Goal: Task Accomplishment & Management: Manage account settings

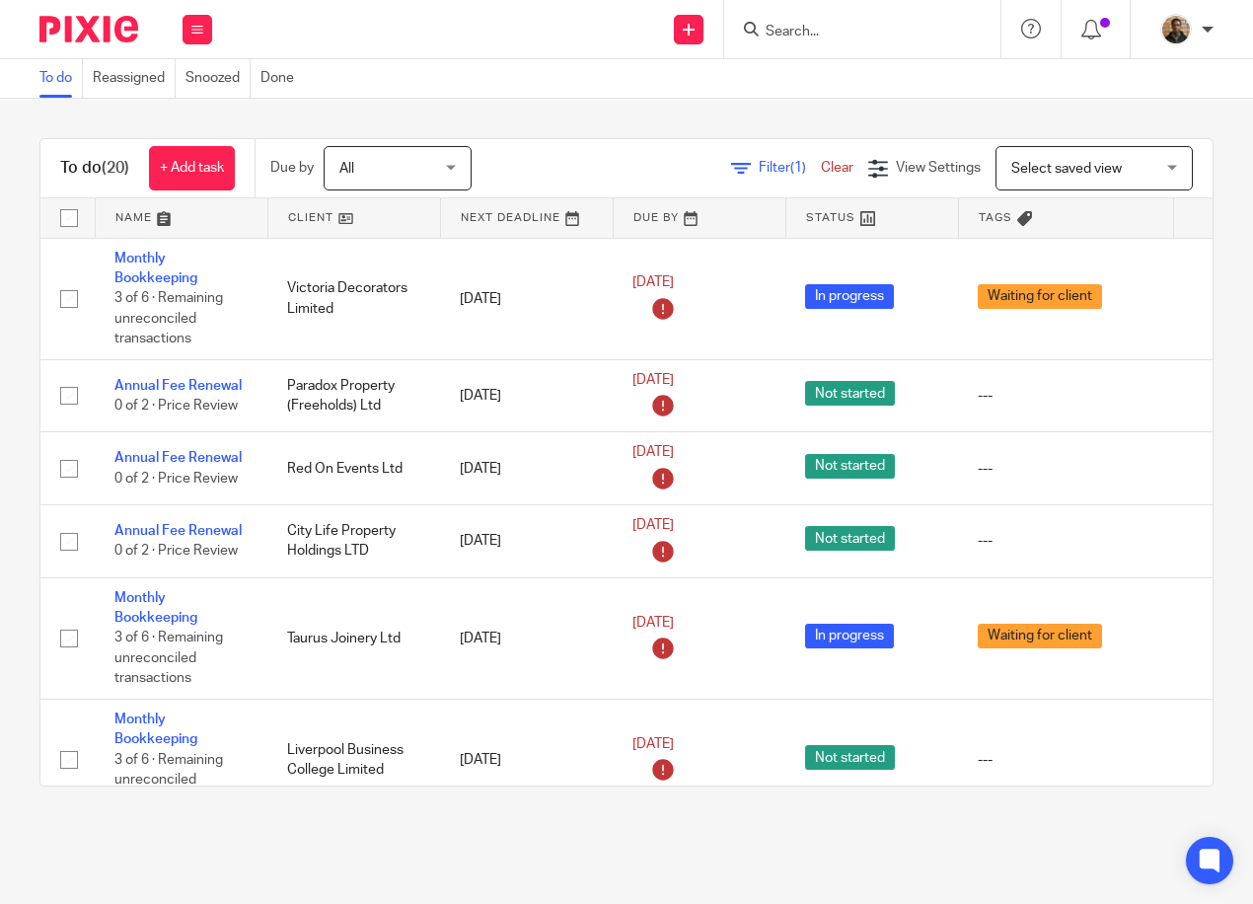
click at [821, 169] on link "Clear" at bounding box center [837, 168] width 33 height 14
click at [433, 172] on span "[DATE]" at bounding box center [383, 167] width 105 height 41
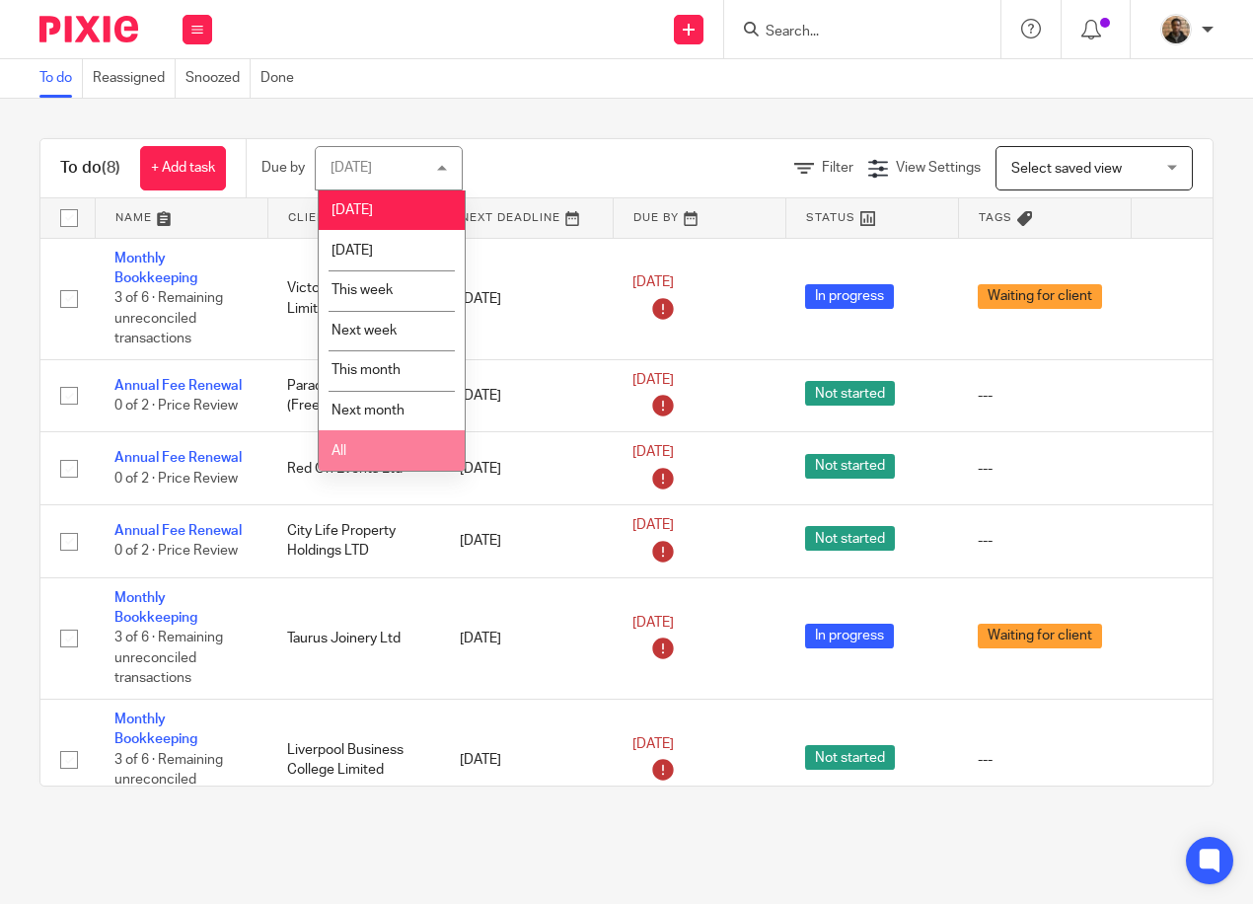
click at [399, 433] on li "All" at bounding box center [392, 450] width 146 height 40
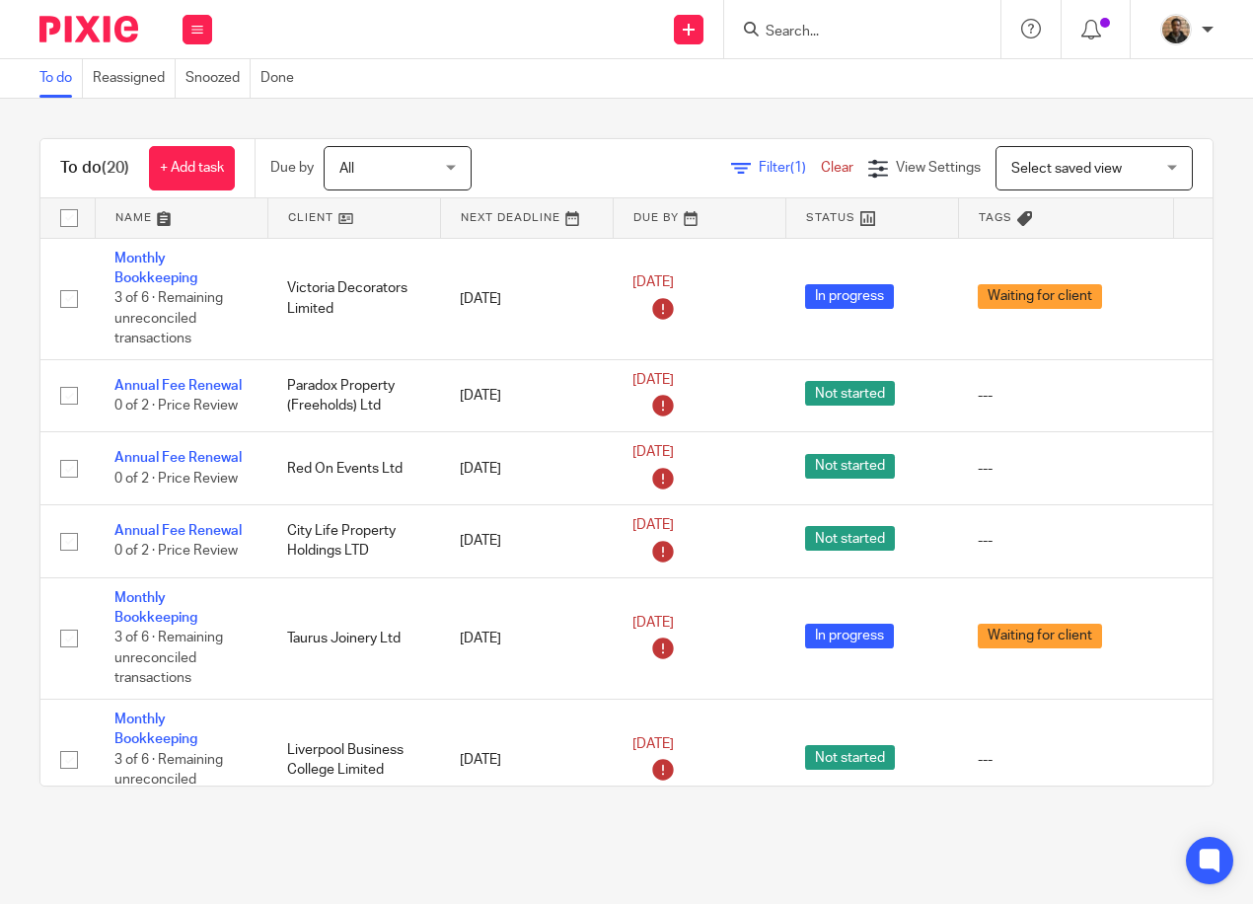
click at [315, 216] on link at bounding box center [354, 217] width 172 height 39
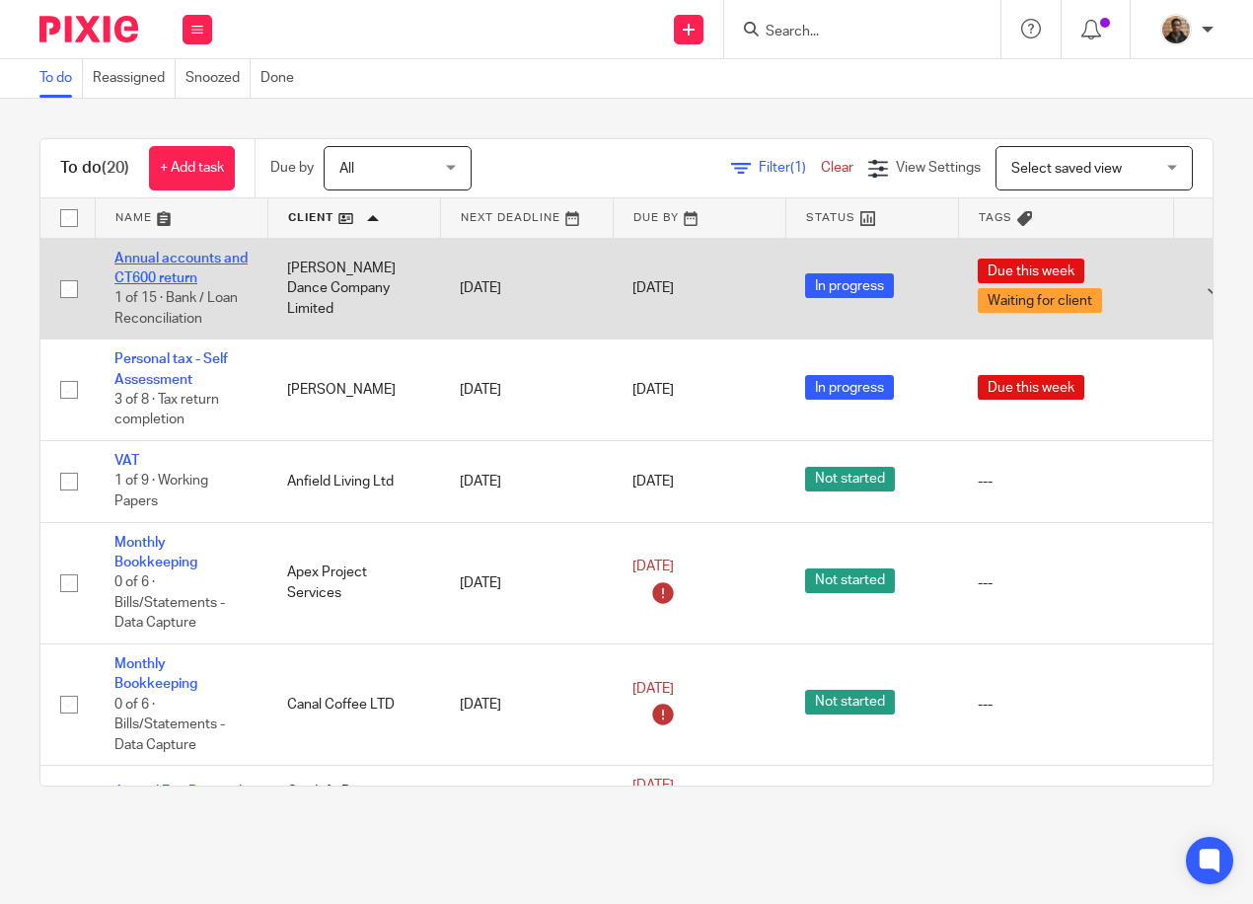
click at [188, 255] on link "Annual accounts and CT600 return" at bounding box center [180, 269] width 133 height 34
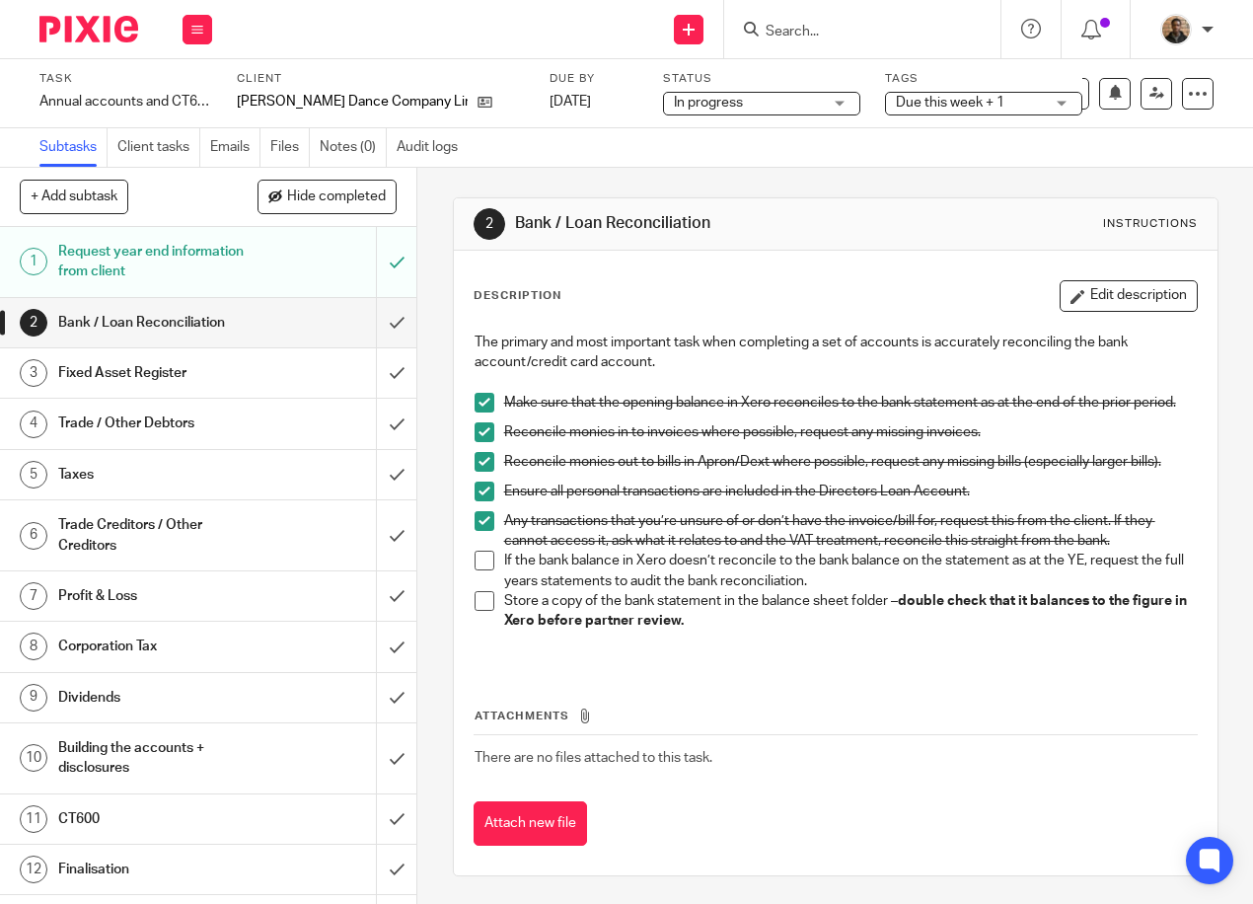
click at [480, 565] on span at bounding box center [485, 561] width 20 height 20
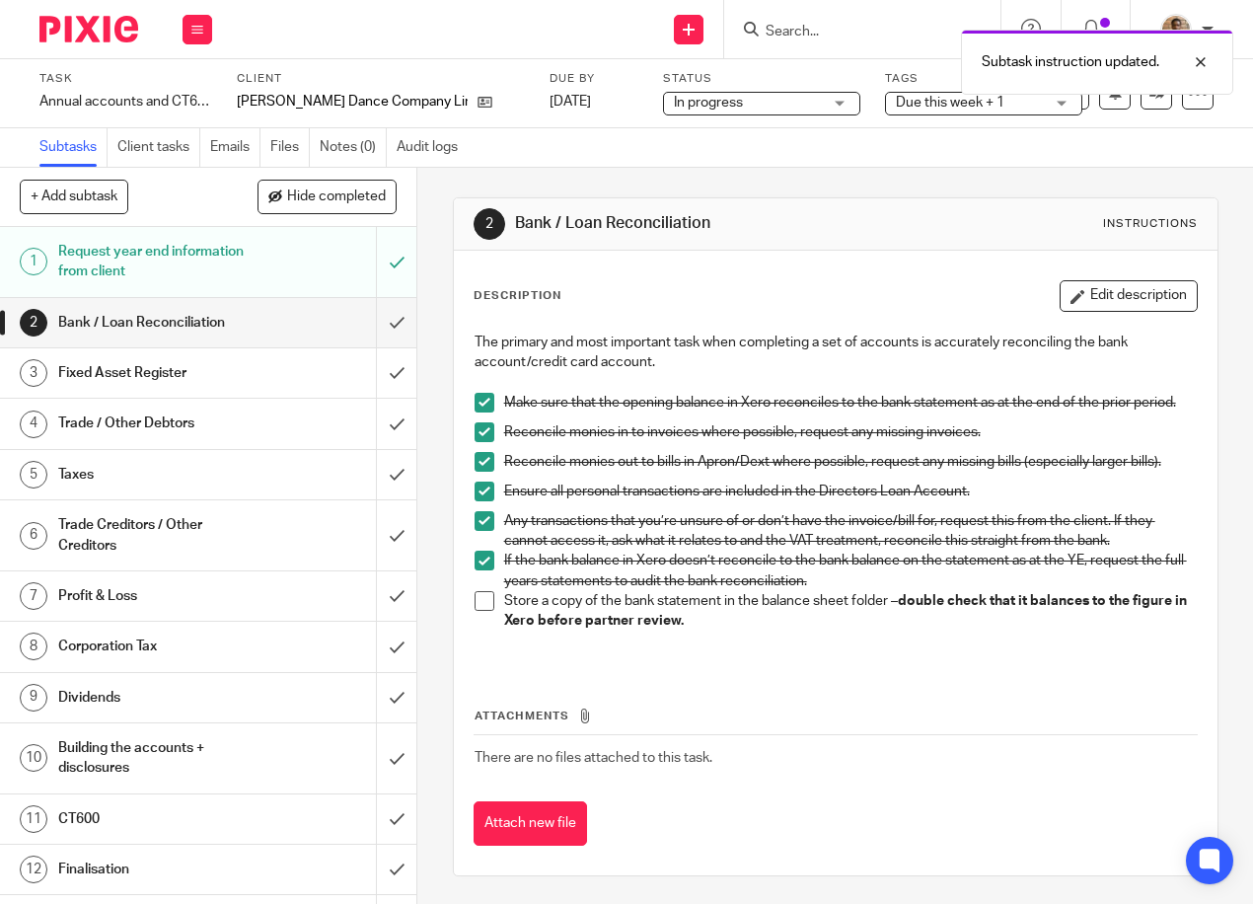
click at [476, 607] on span at bounding box center [485, 601] width 20 height 20
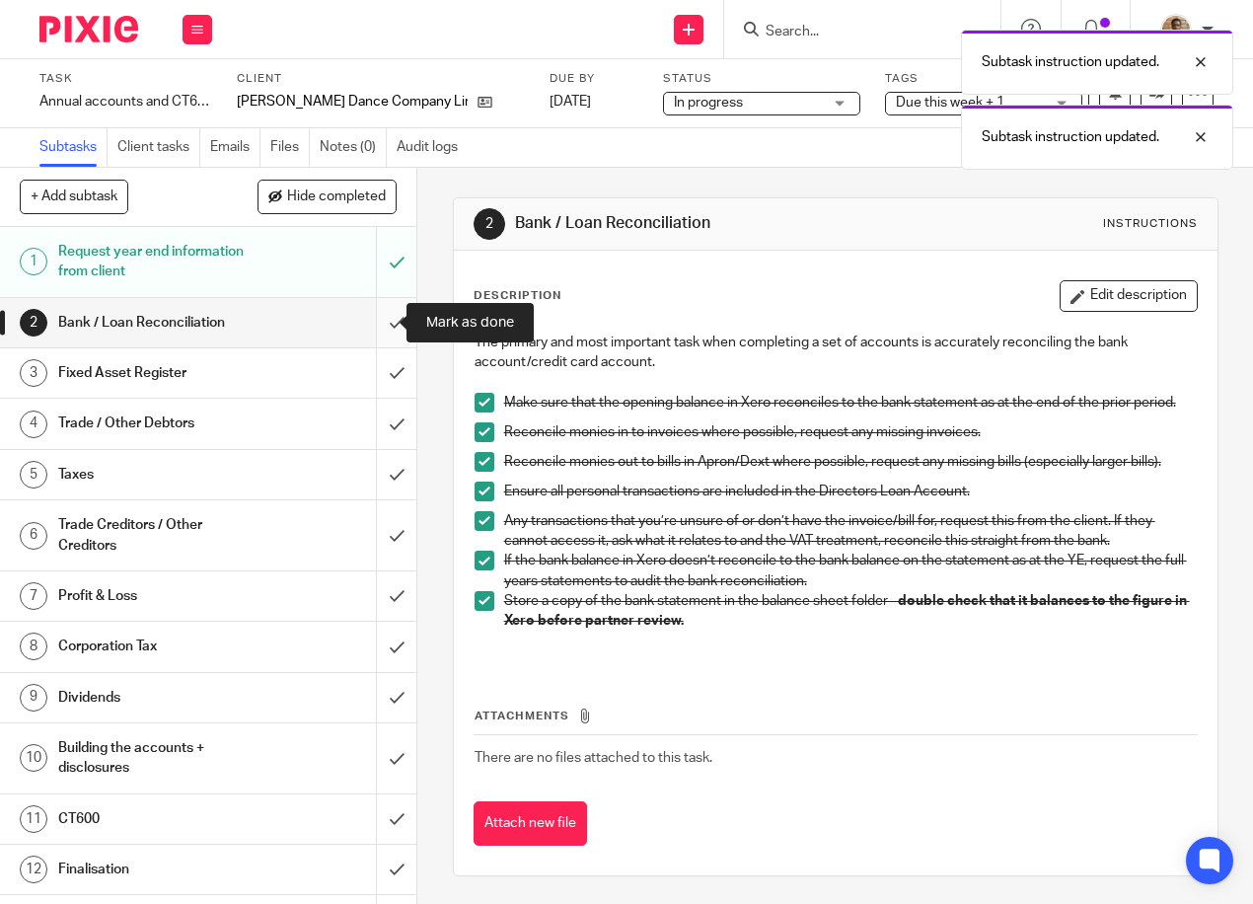
click at [380, 329] on input "submit" at bounding box center [208, 322] width 416 height 49
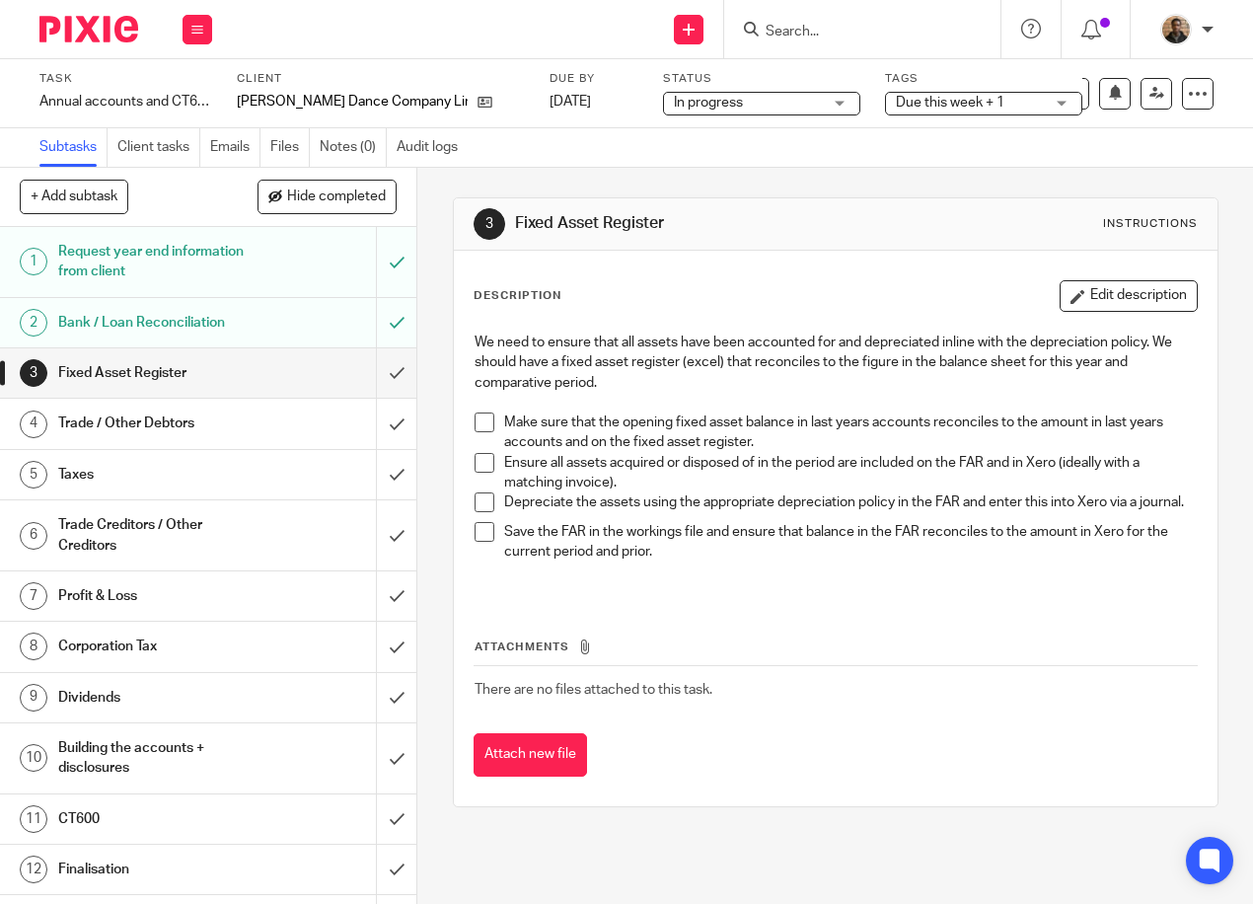
click at [487, 470] on span at bounding box center [485, 463] width 20 height 20
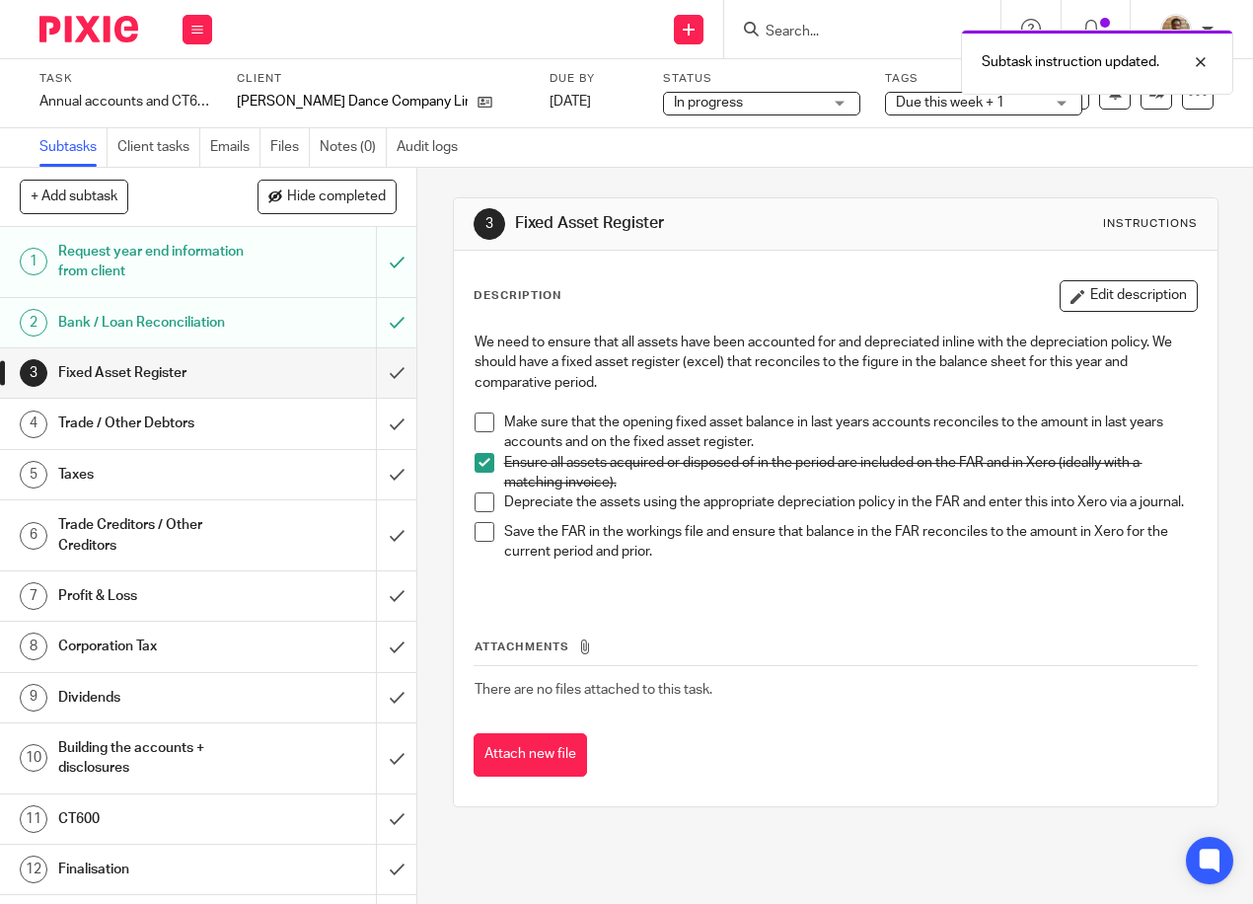
click at [476, 496] on span at bounding box center [485, 502] width 20 height 20
click at [479, 542] on span at bounding box center [485, 532] width 20 height 20
click at [484, 425] on span at bounding box center [485, 422] width 20 height 20
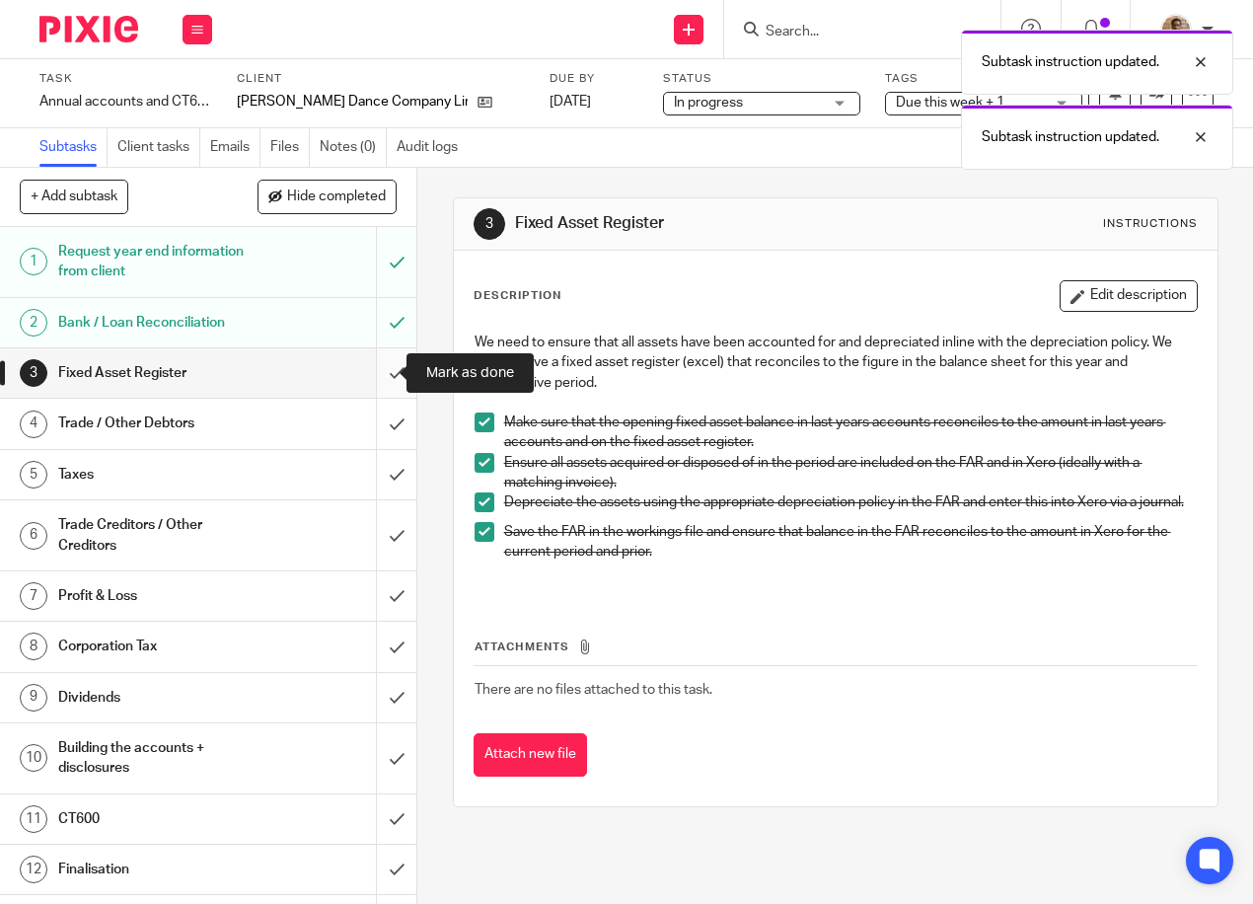
click at [373, 368] on input "submit" at bounding box center [208, 372] width 416 height 49
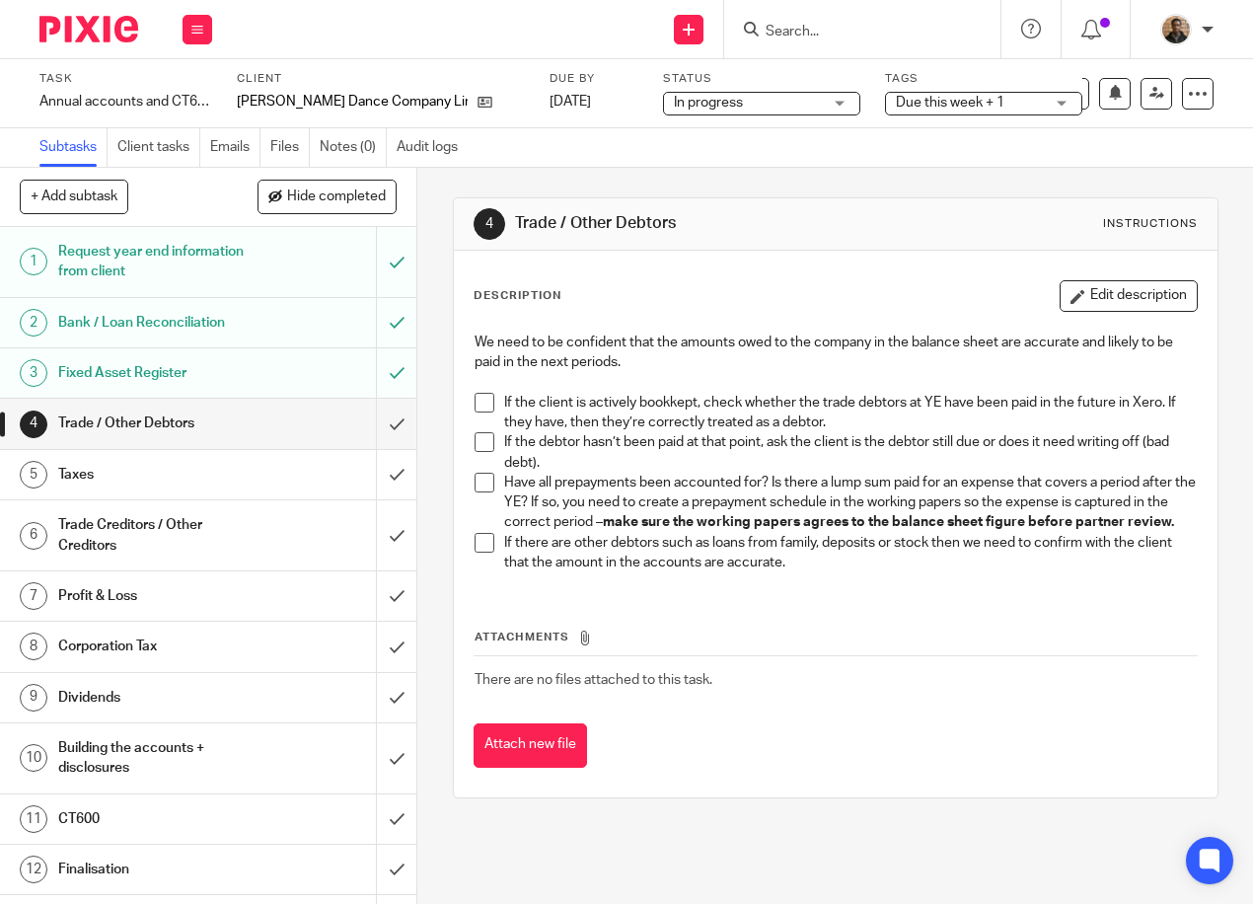
click at [480, 396] on span at bounding box center [485, 403] width 20 height 20
click at [475, 447] on span at bounding box center [485, 442] width 20 height 20
click at [475, 483] on span at bounding box center [485, 483] width 20 height 20
click at [201, 462] on h1 "Taxes" at bounding box center [157, 475] width 199 height 30
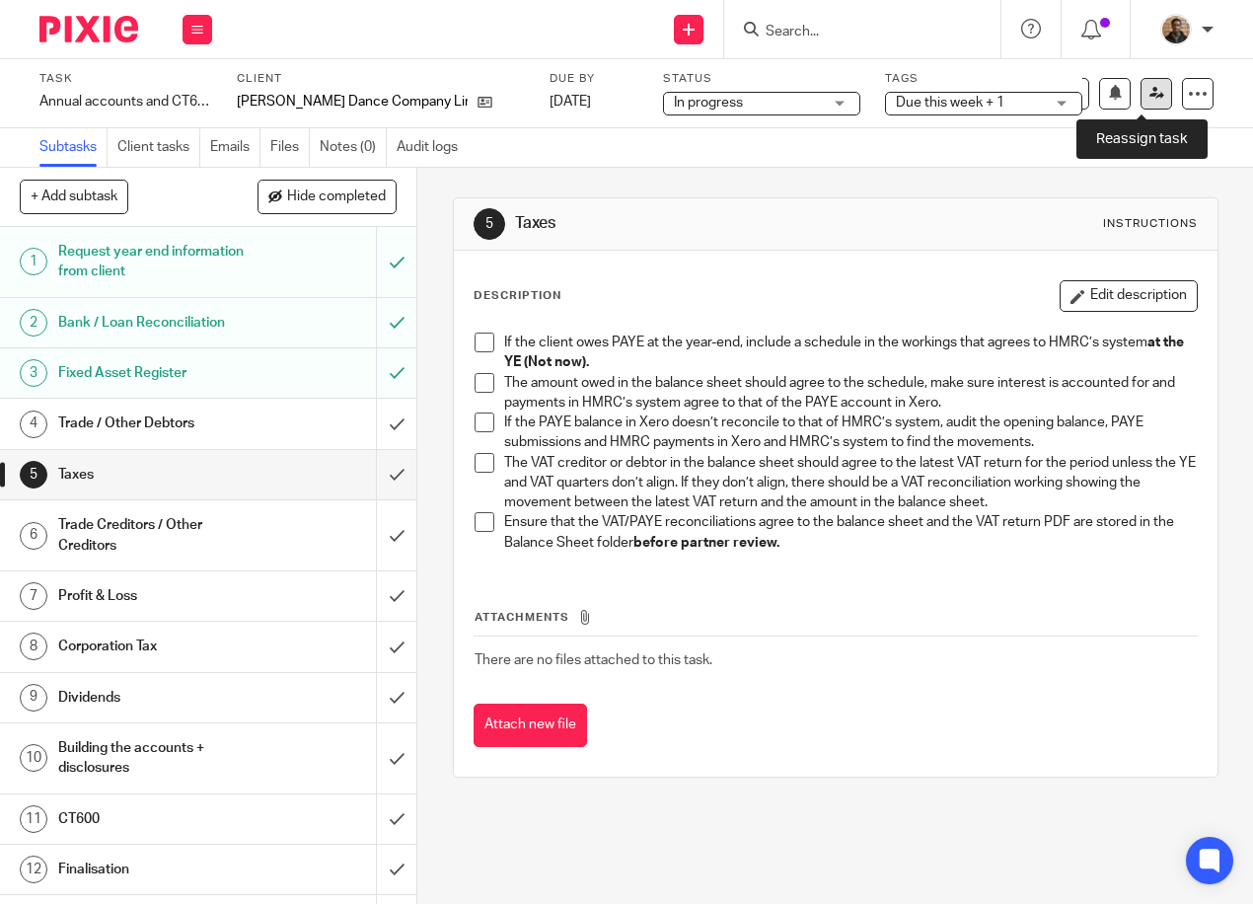
click at [1150, 95] on icon at bounding box center [1157, 93] width 15 height 15
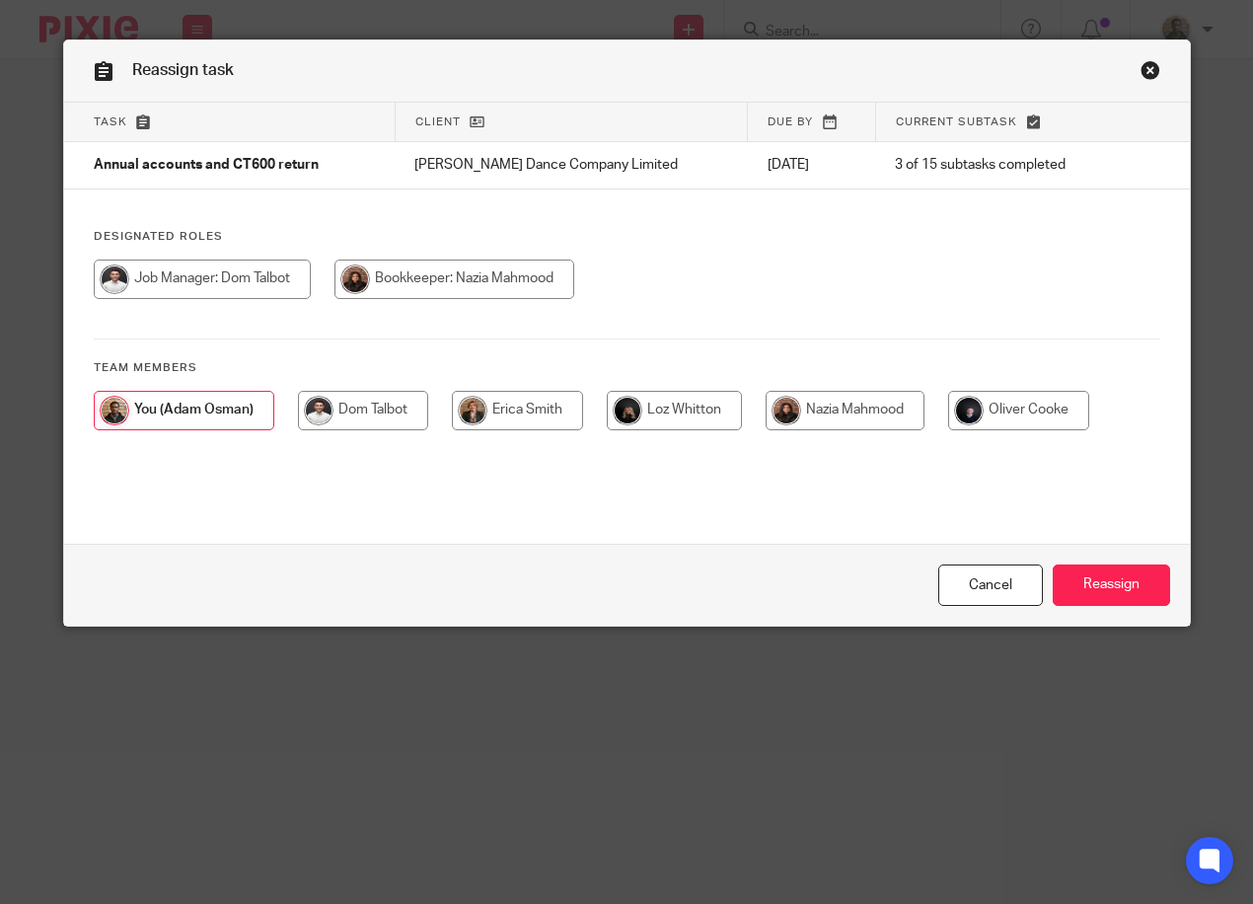
click at [373, 409] on input "radio" at bounding box center [363, 410] width 130 height 39
radio input "true"
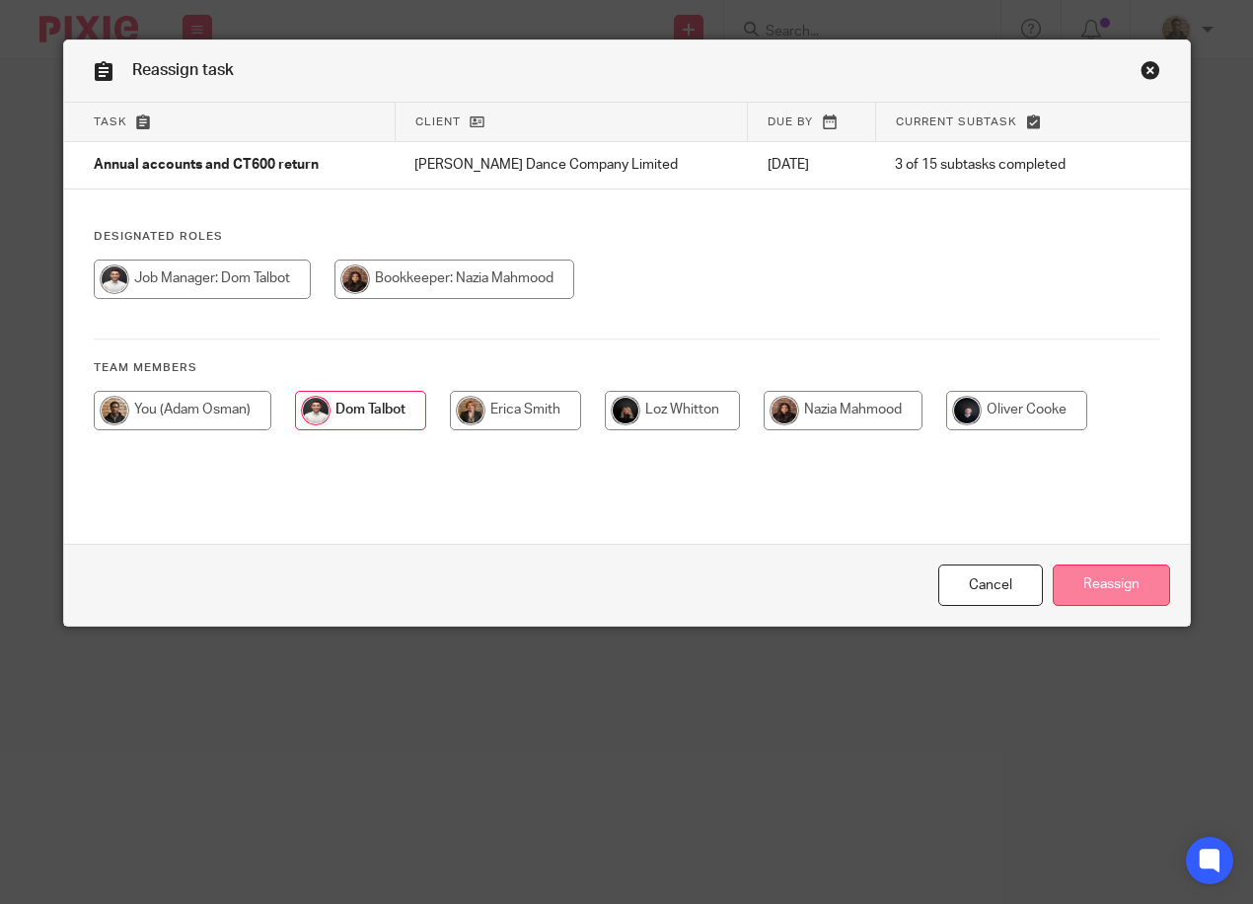
click at [1128, 589] on input "Reassign" at bounding box center [1111, 585] width 117 height 42
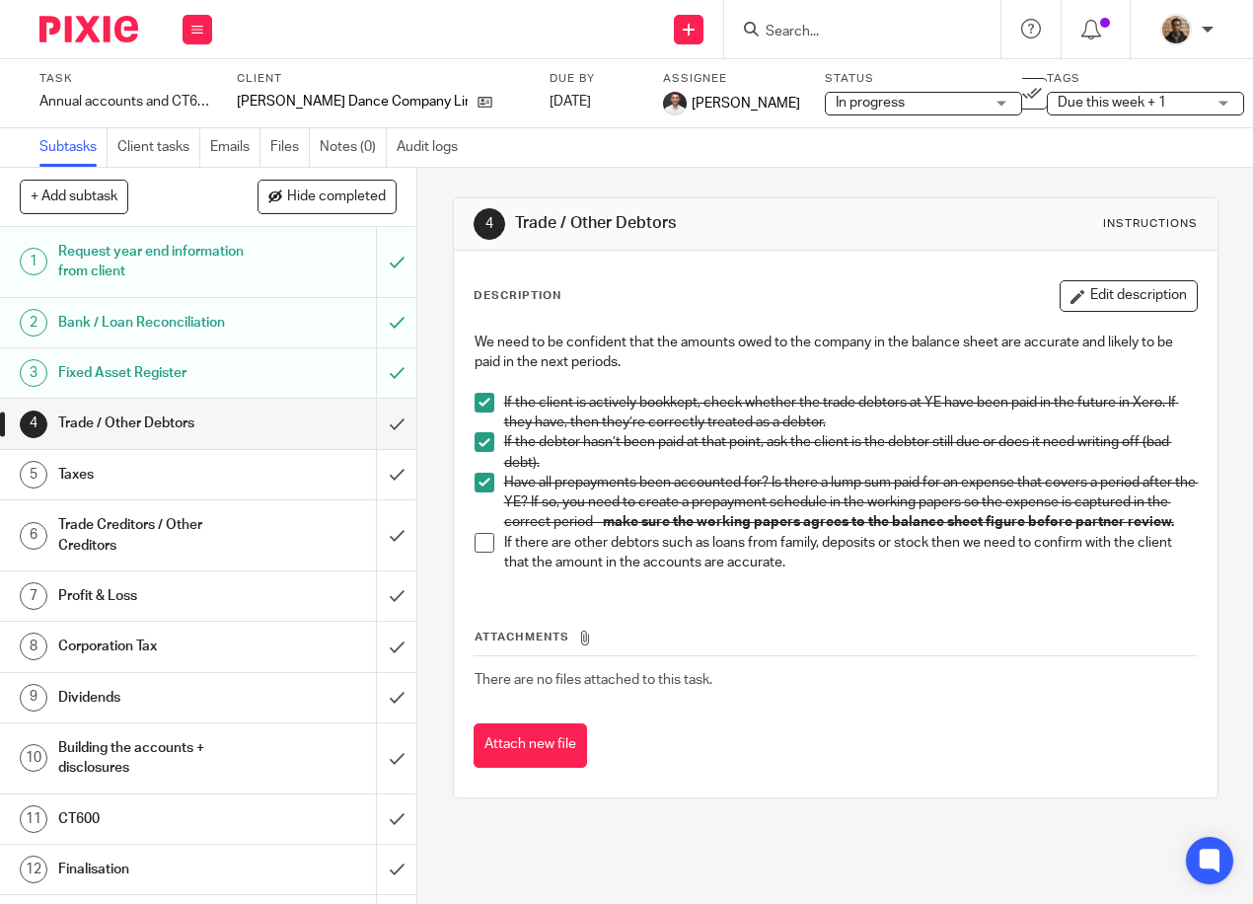
click at [1126, 111] on span "Due this week + 1" at bounding box center [1132, 103] width 148 height 21
click at [805, 196] on div "4 Trade / Other Debtors Instructions Description Edit description We need to be…" at bounding box center [836, 498] width 766 height 660
click at [194, 32] on icon at bounding box center [197, 30] width 12 height 12
click at [187, 98] on link "Work" at bounding box center [188, 92] width 35 height 14
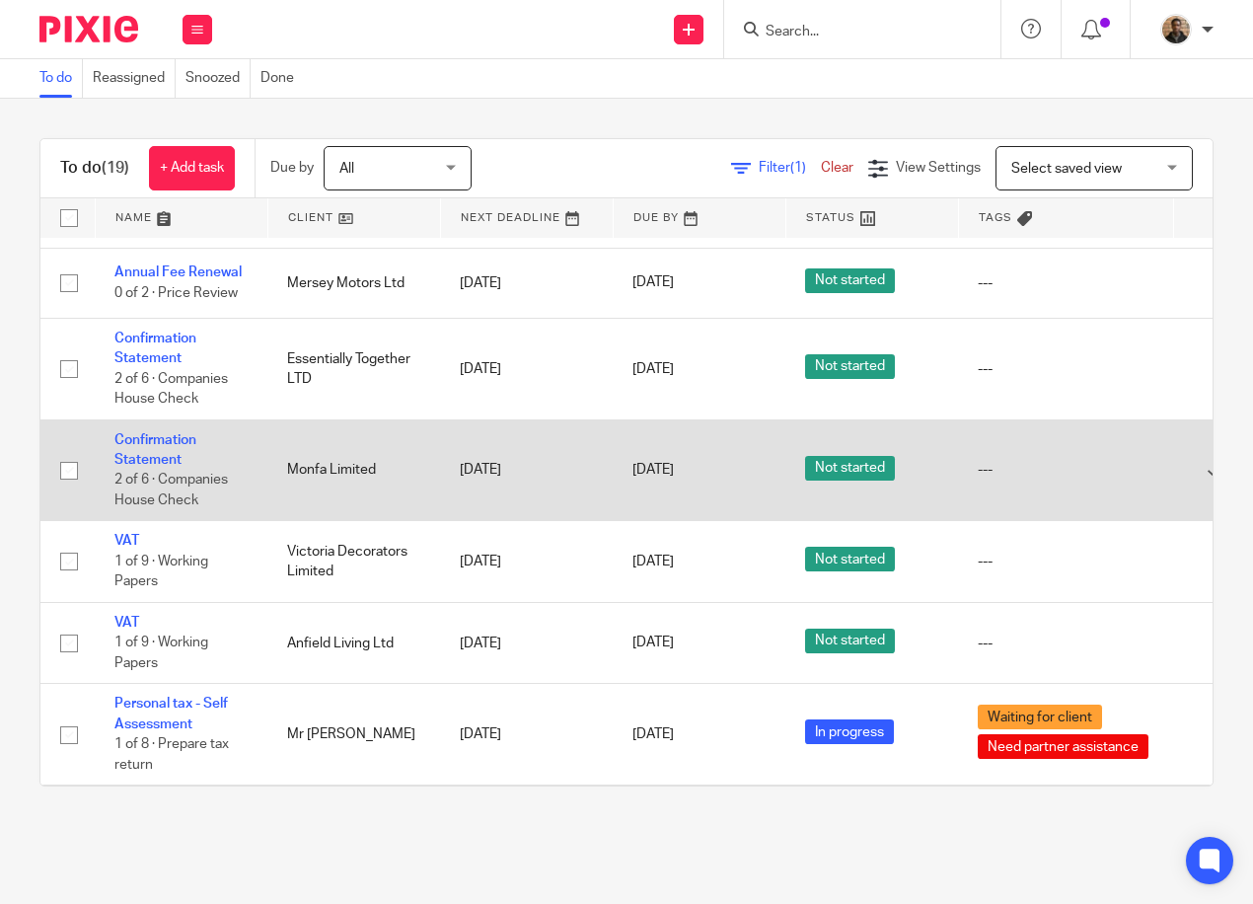
scroll to position [888, 0]
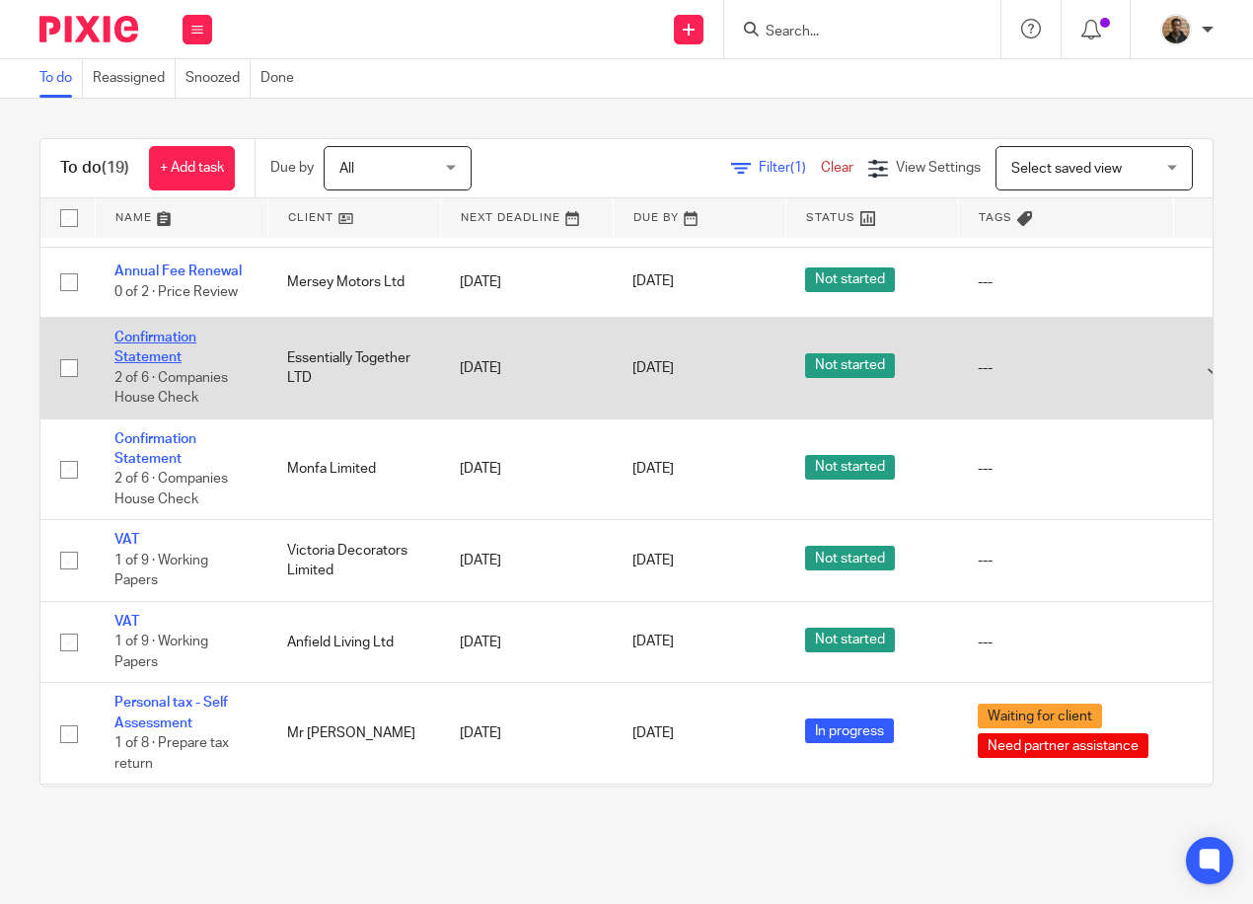
click at [166, 359] on link "Confirmation Statement" at bounding box center [155, 348] width 82 height 34
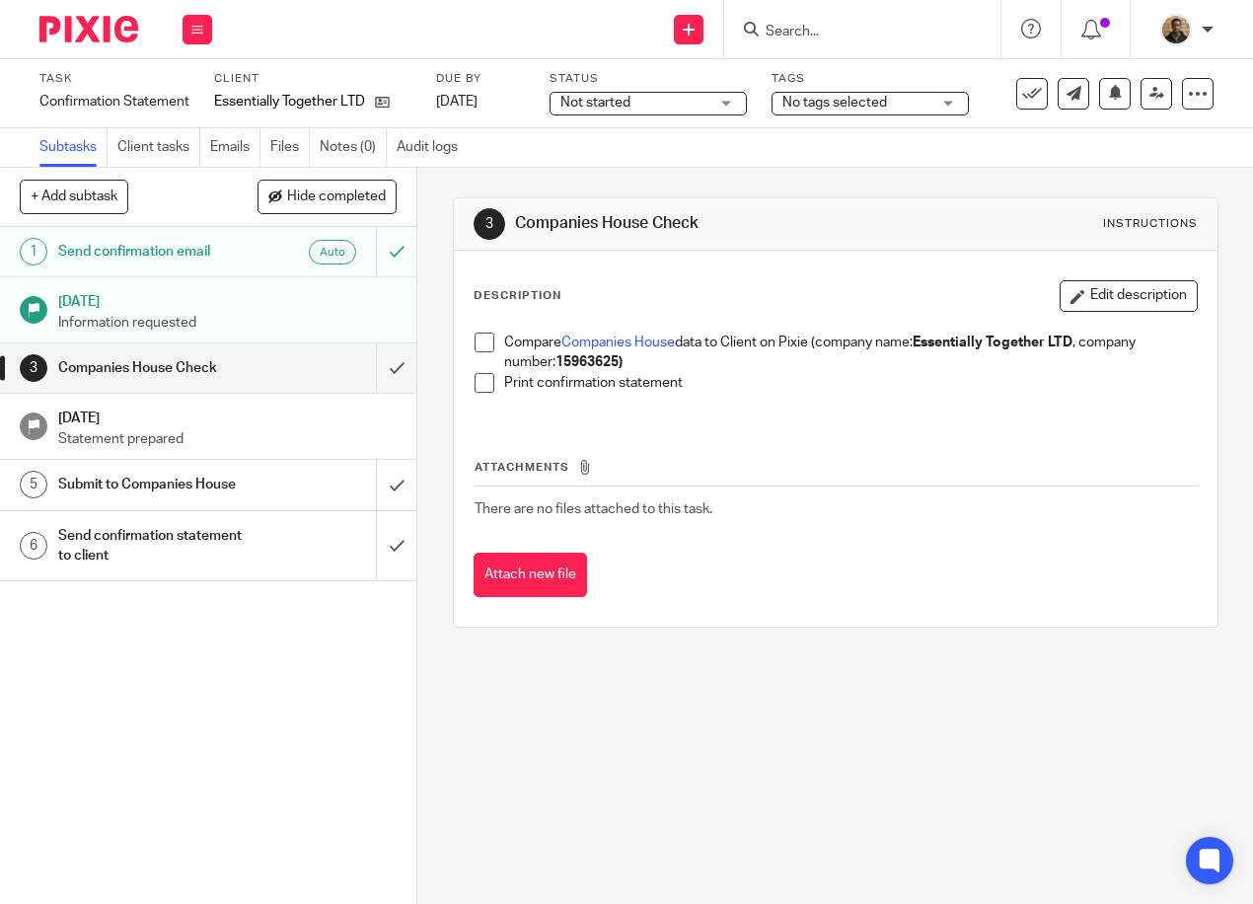
click at [177, 34] on div "Work Email Clients Team Reports Settings" at bounding box center [197, 29] width 69 height 58
click at [186, 93] on link "Work" at bounding box center [188, 92] width 35 height 14
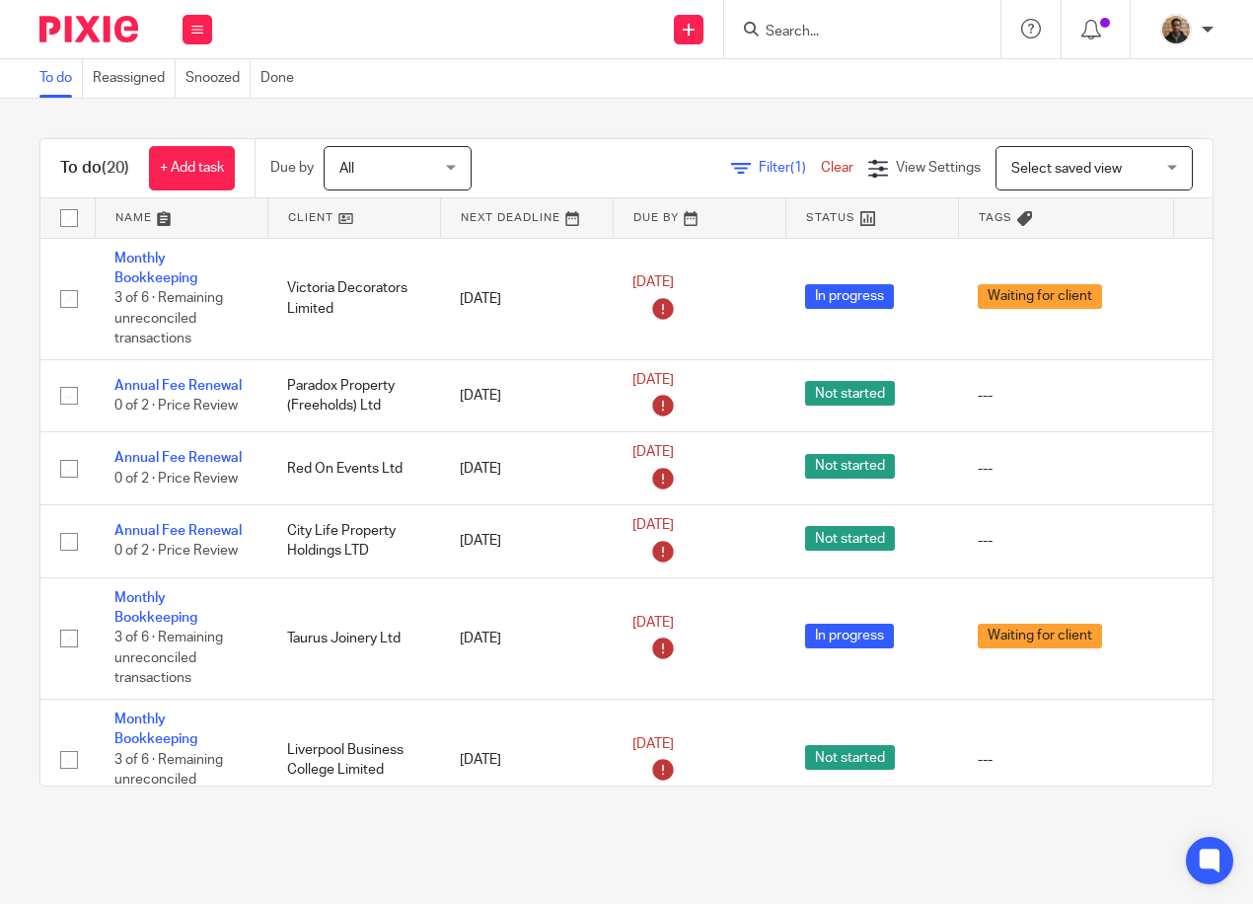
click at [330, 219] on link at bounding box center [354, 217] width 172 height 39
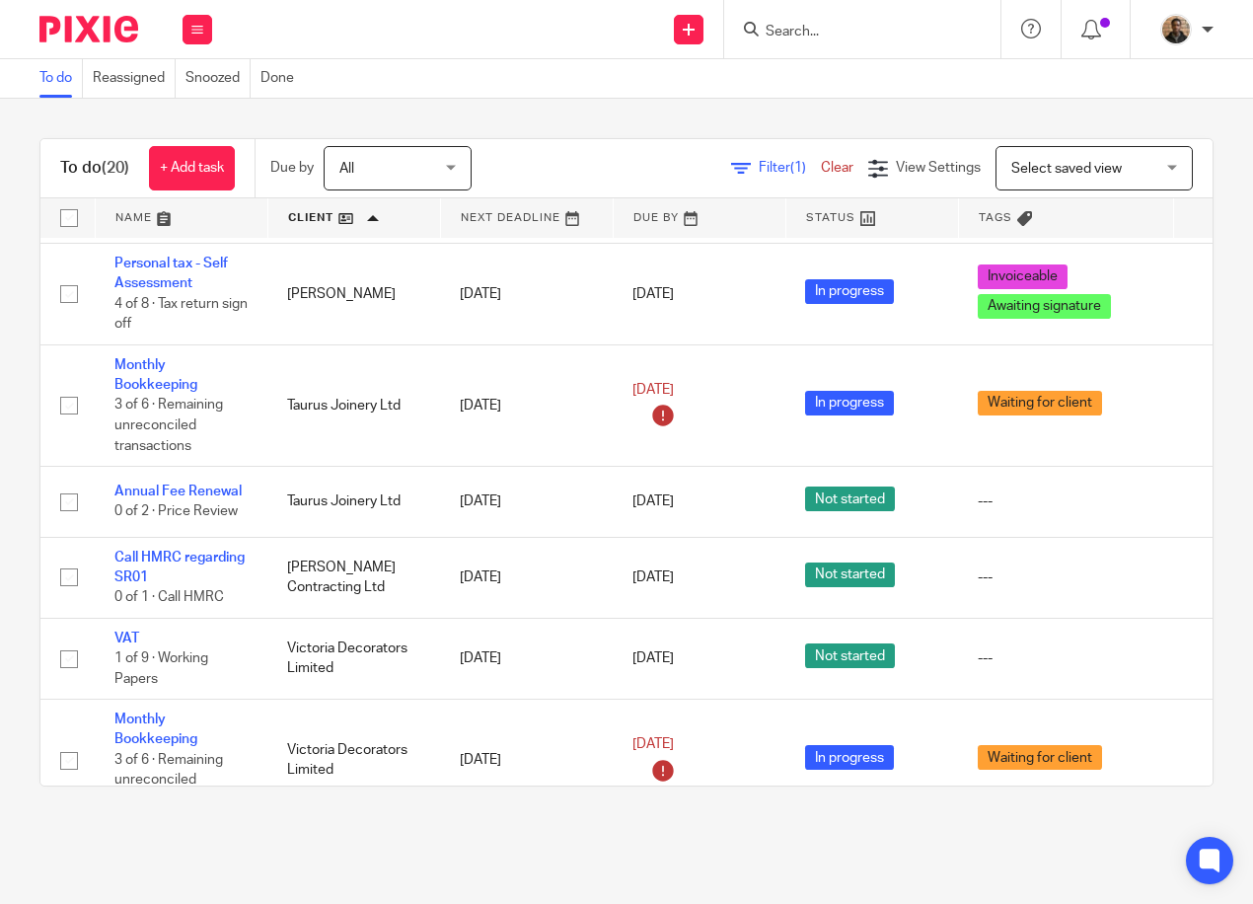
scroll to position [1381, 0]
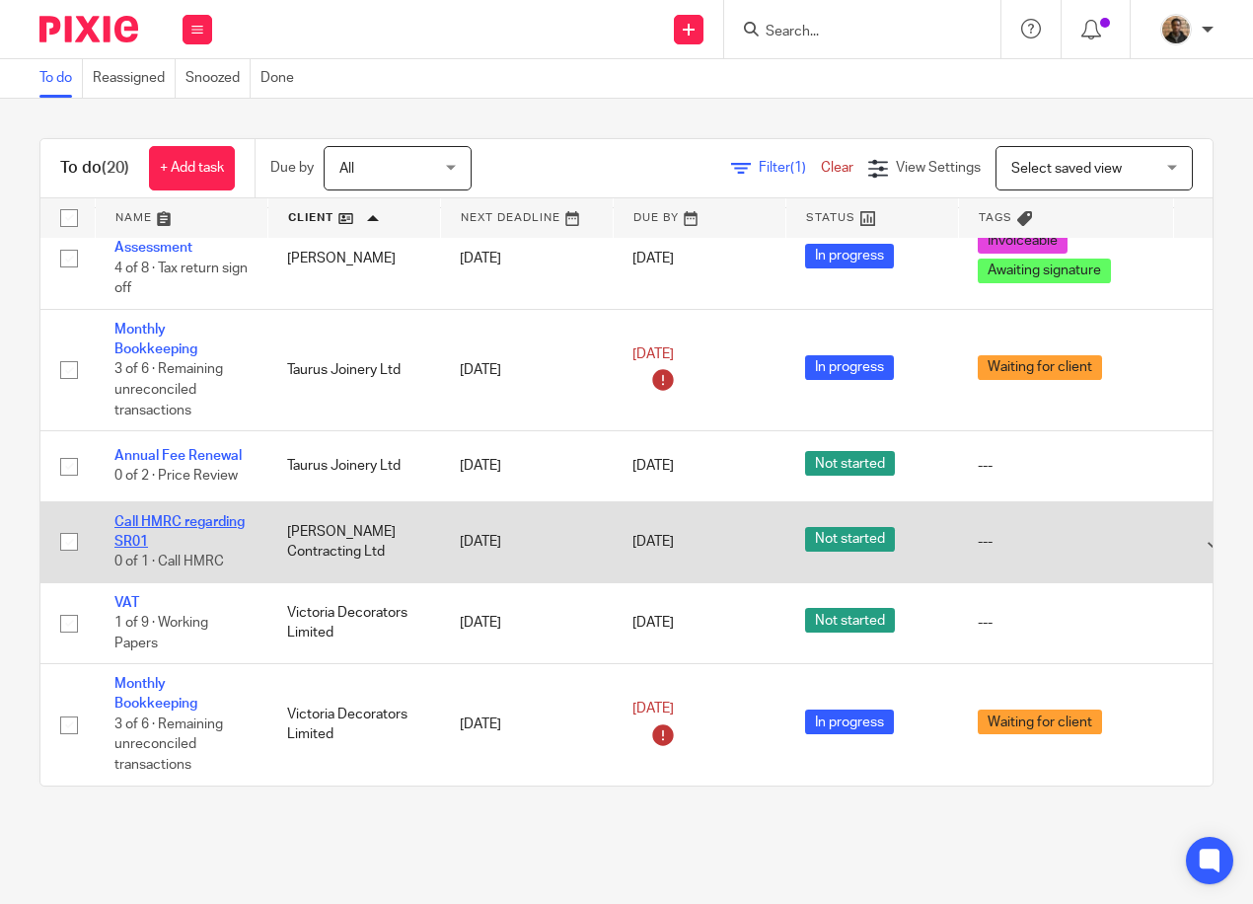
click at [187, 515] on link "Call HMRC regarding SR01" at bounding box center [179, 532] width 130 height 34
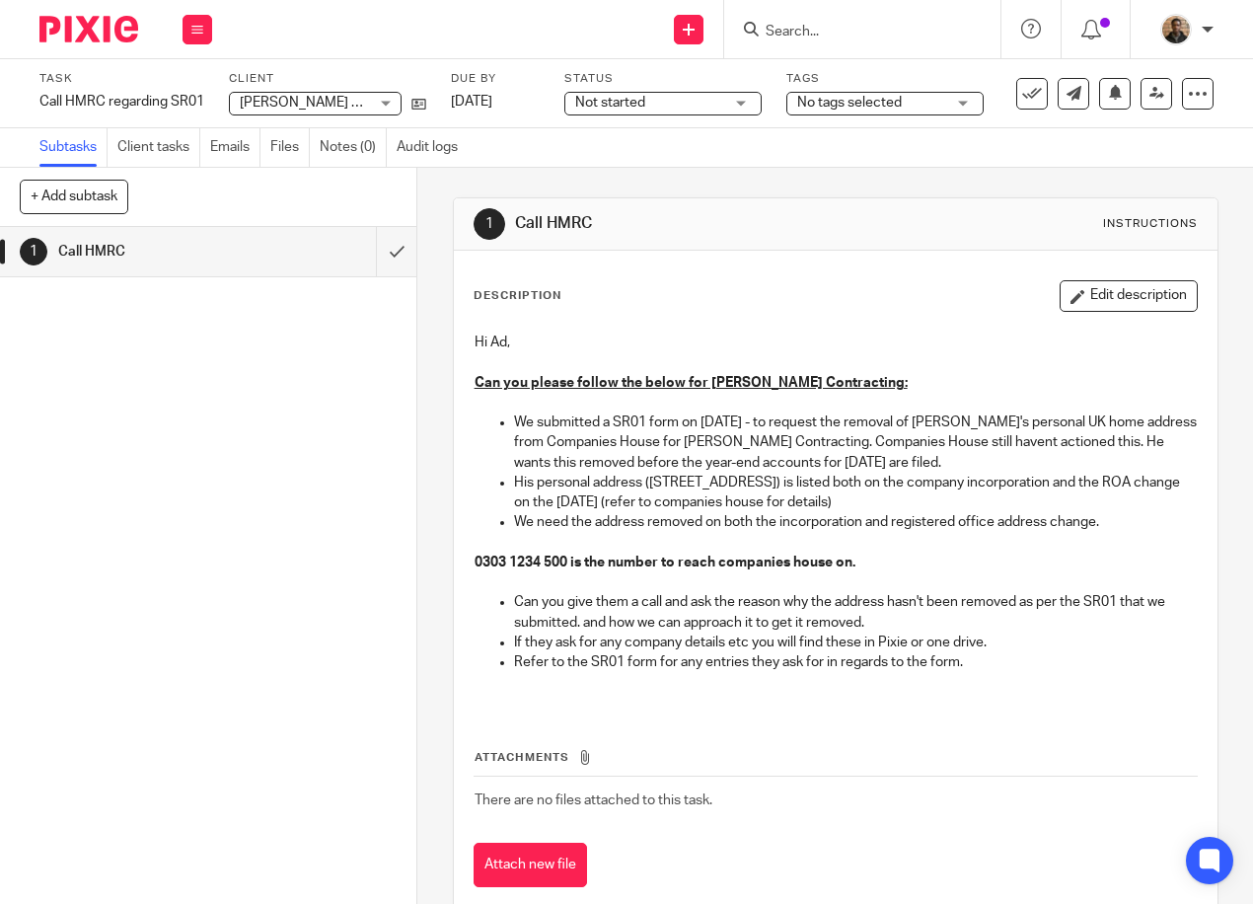
click at [739, 112] on div "Not started Not started" at bounding box center [662, 104] width 197 height 24
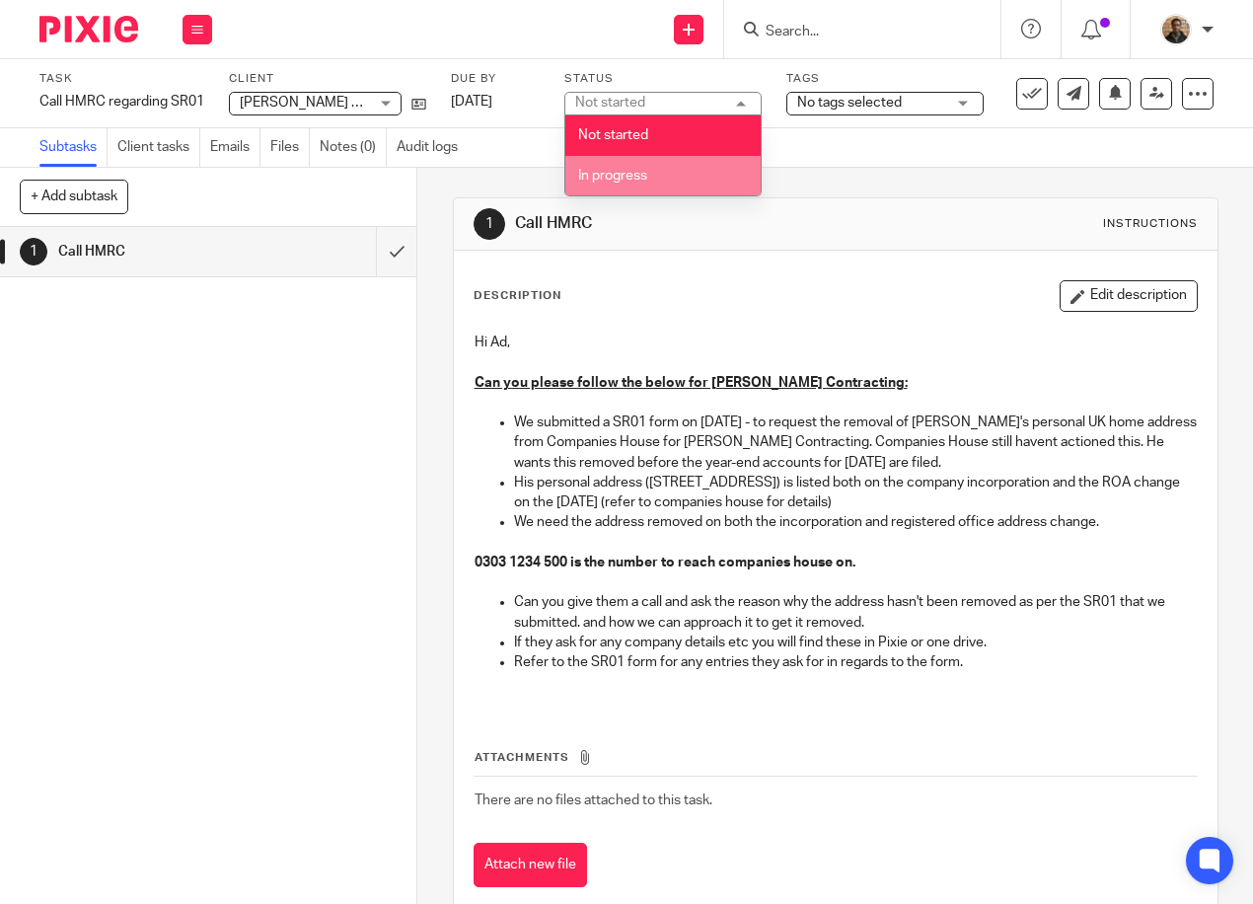
click at [726, 170] on li "In progress" at bounding box center [662, 176] width 195 height 40
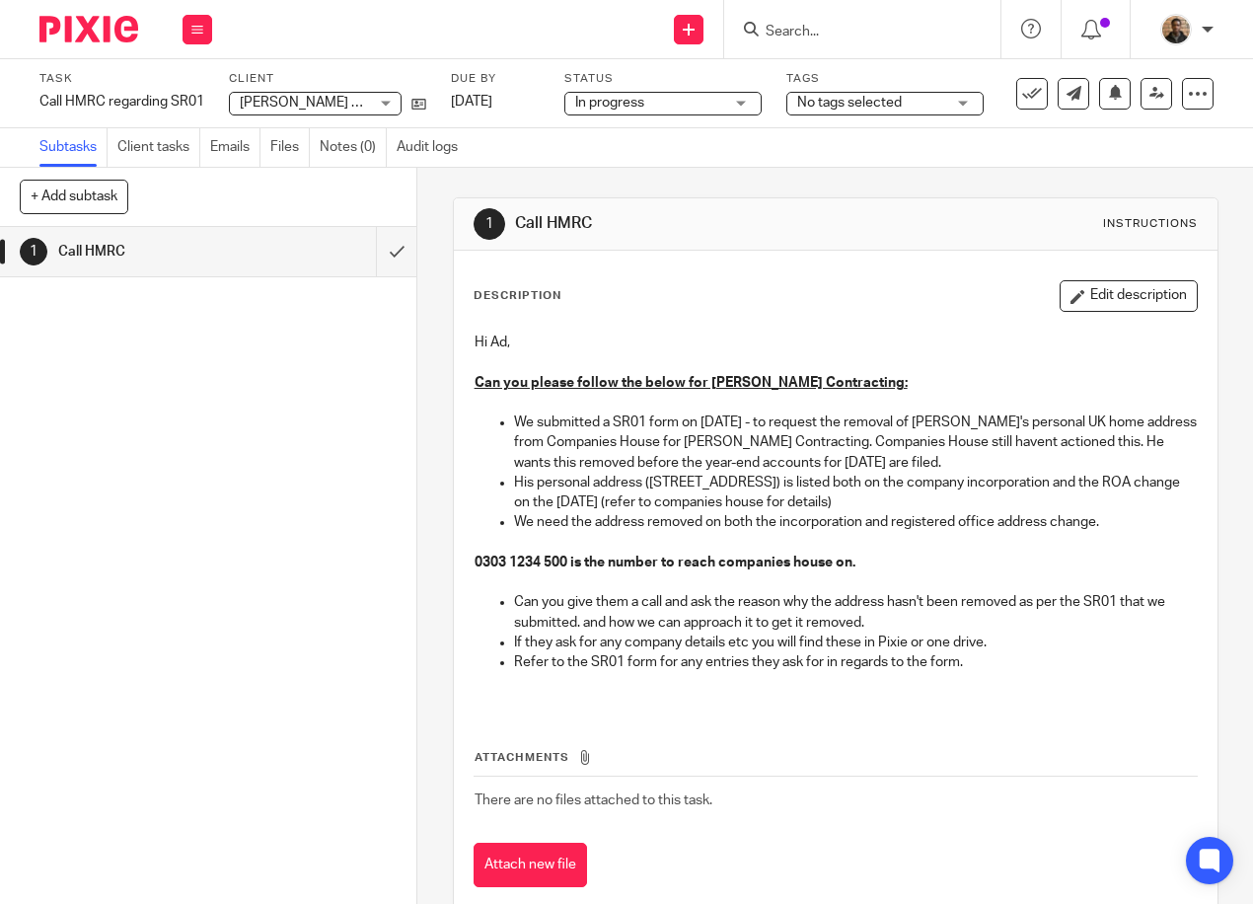
click at [908, 114] on div "No tags selected" at bounding box center [884, 104] width 197 height 24
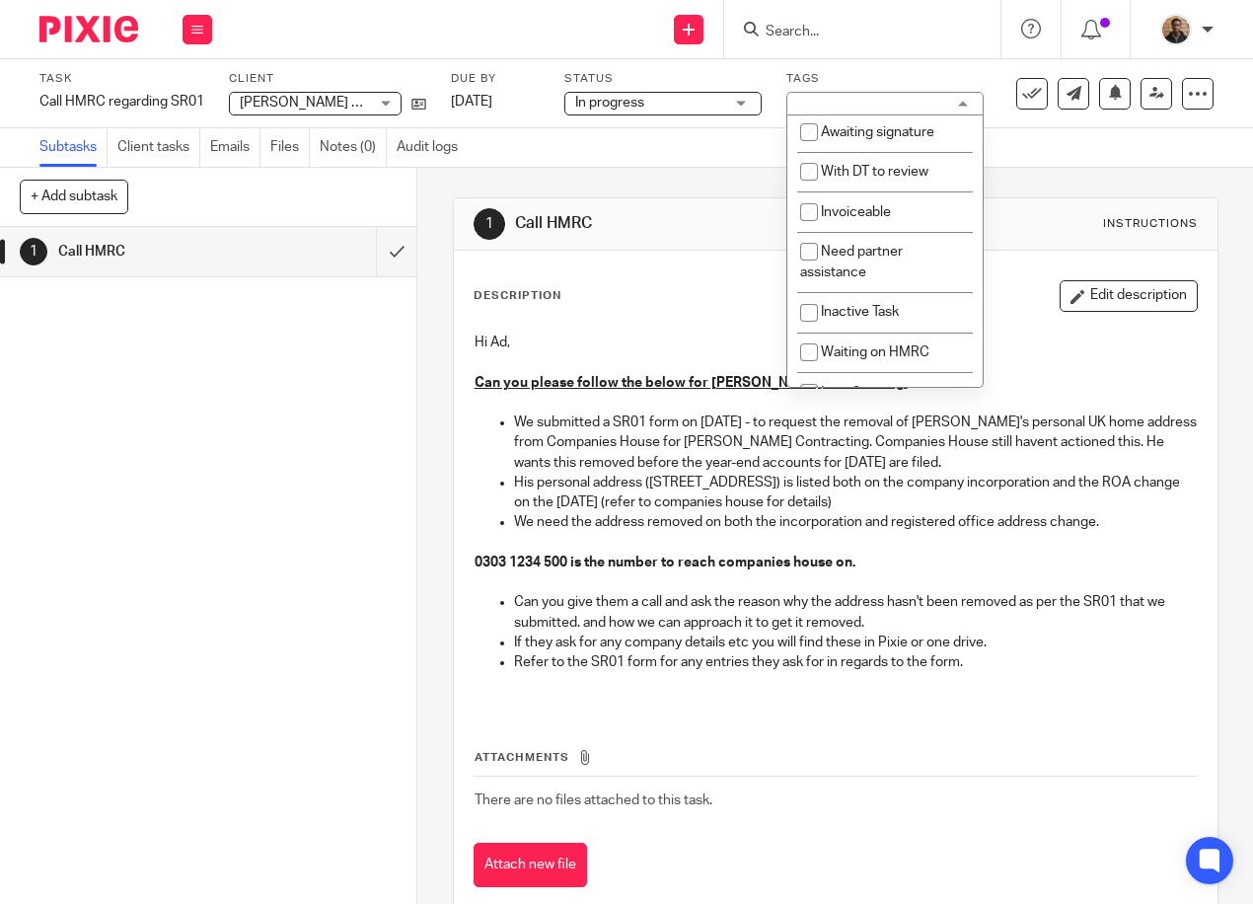
scroll to position [210, 0]
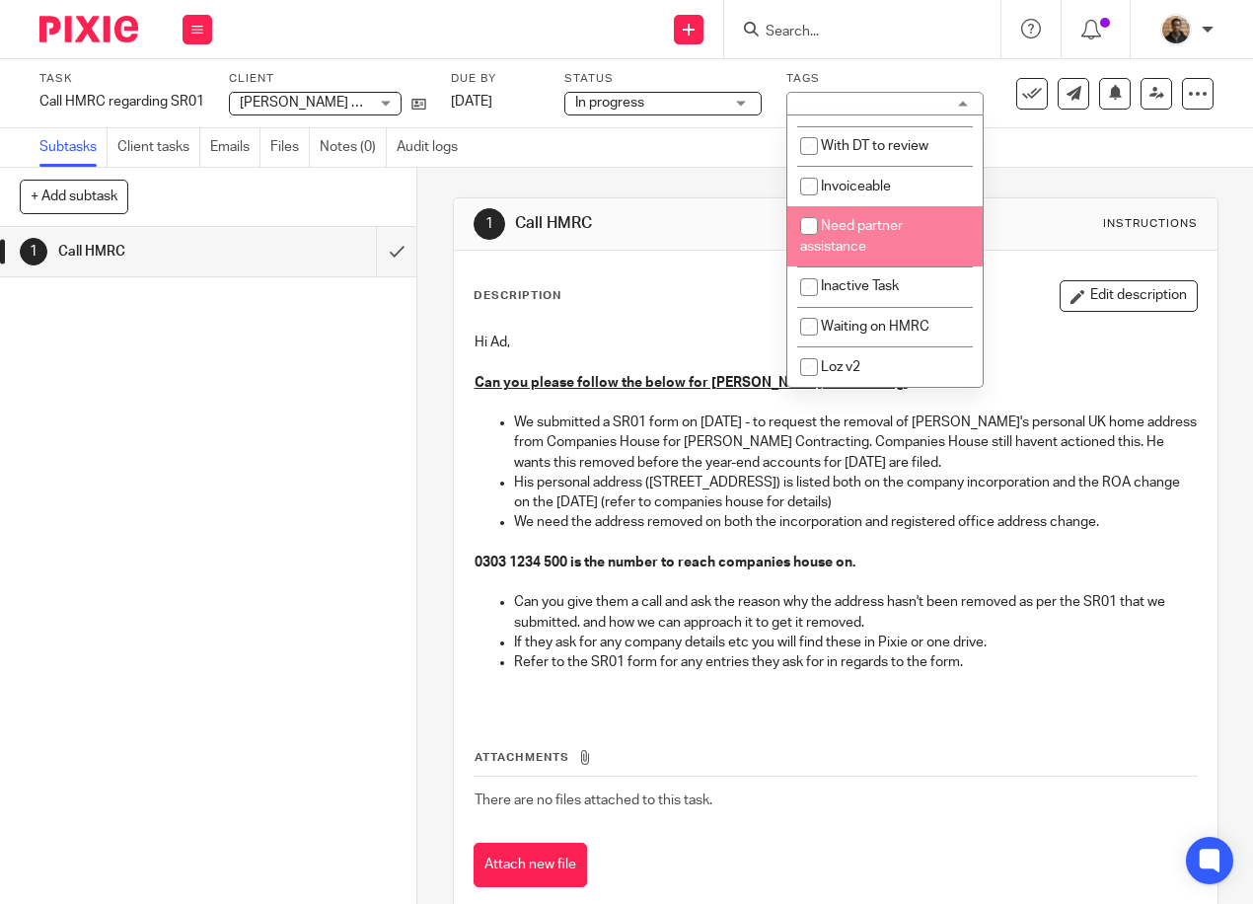
click at [1099, 162] on div "Subtasks Client tasks Emails Files Notes (0) Audit logs" at bounding box center [626, 147] width 1253 height 39
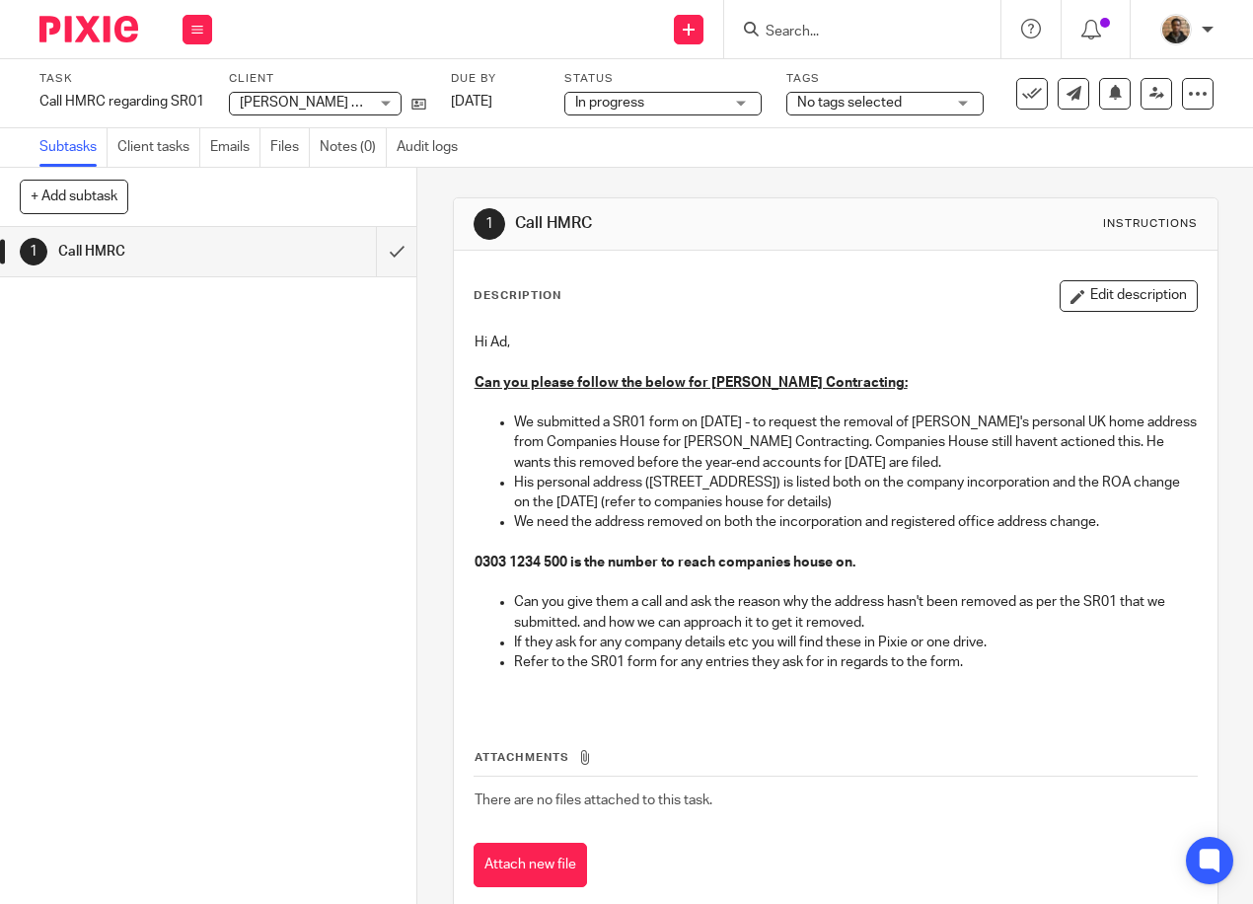
drag, startPoint x: 498, startPoint y: 331, endPoint x: 528, endPoint y: 361, distance: 42.6
click at [498, 335] on div "Hi Ad, Can you please follow the below for Townsend Contracting: We submitted a…" at bounding box center [836, 515] width 742 height 385
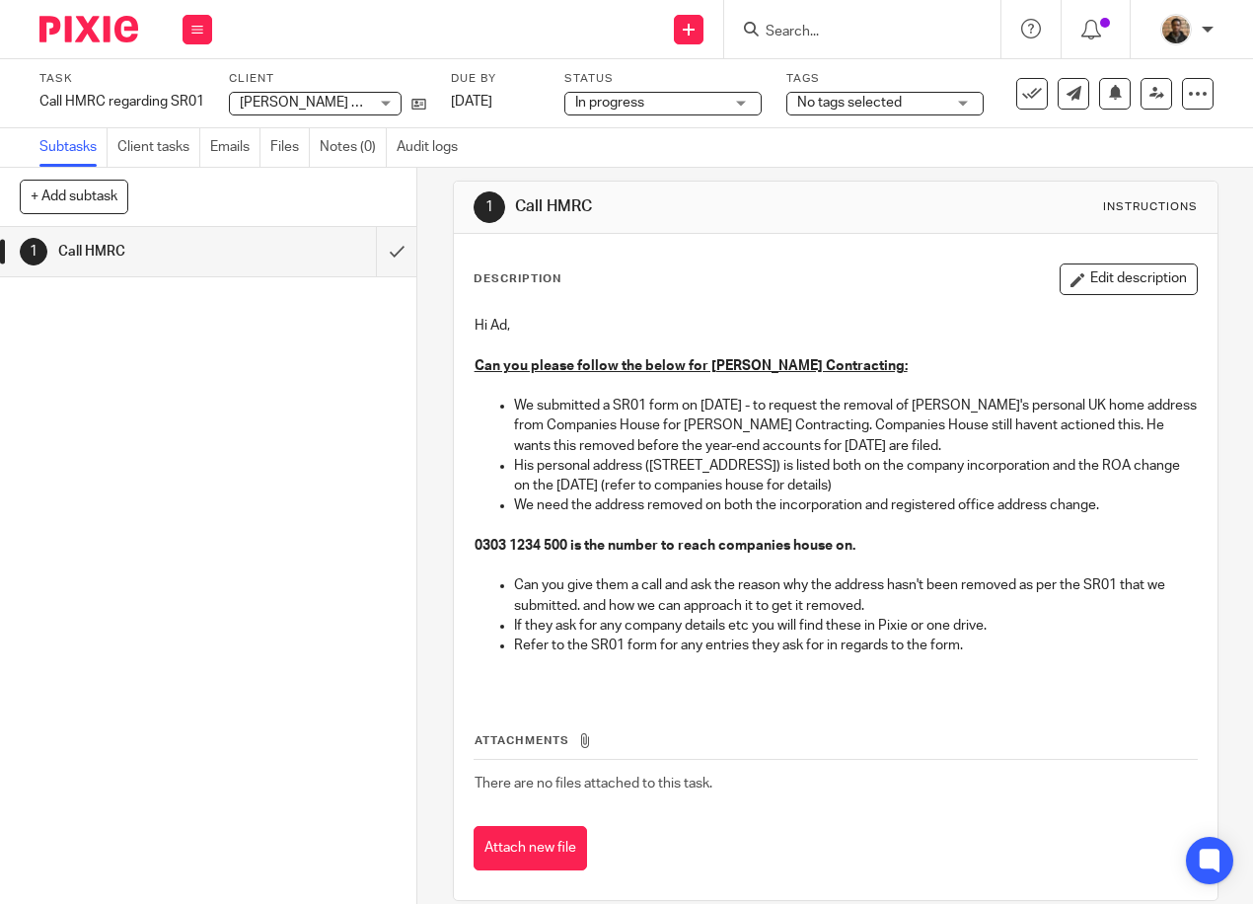
scroll to position [0, 0]
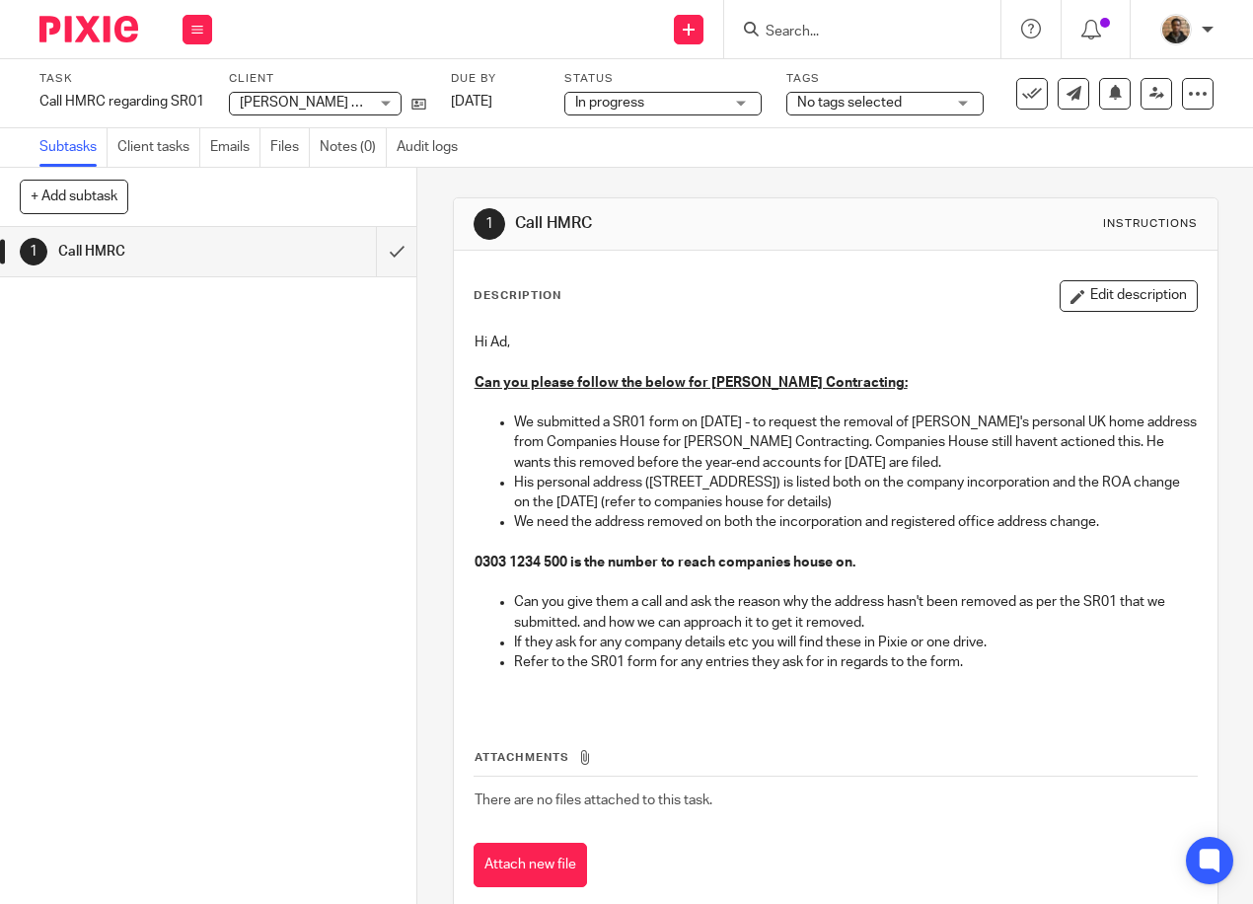
click at [148, 361] on div "1 Call HMRC" at bounding box center [208, 565] width 416 height 677
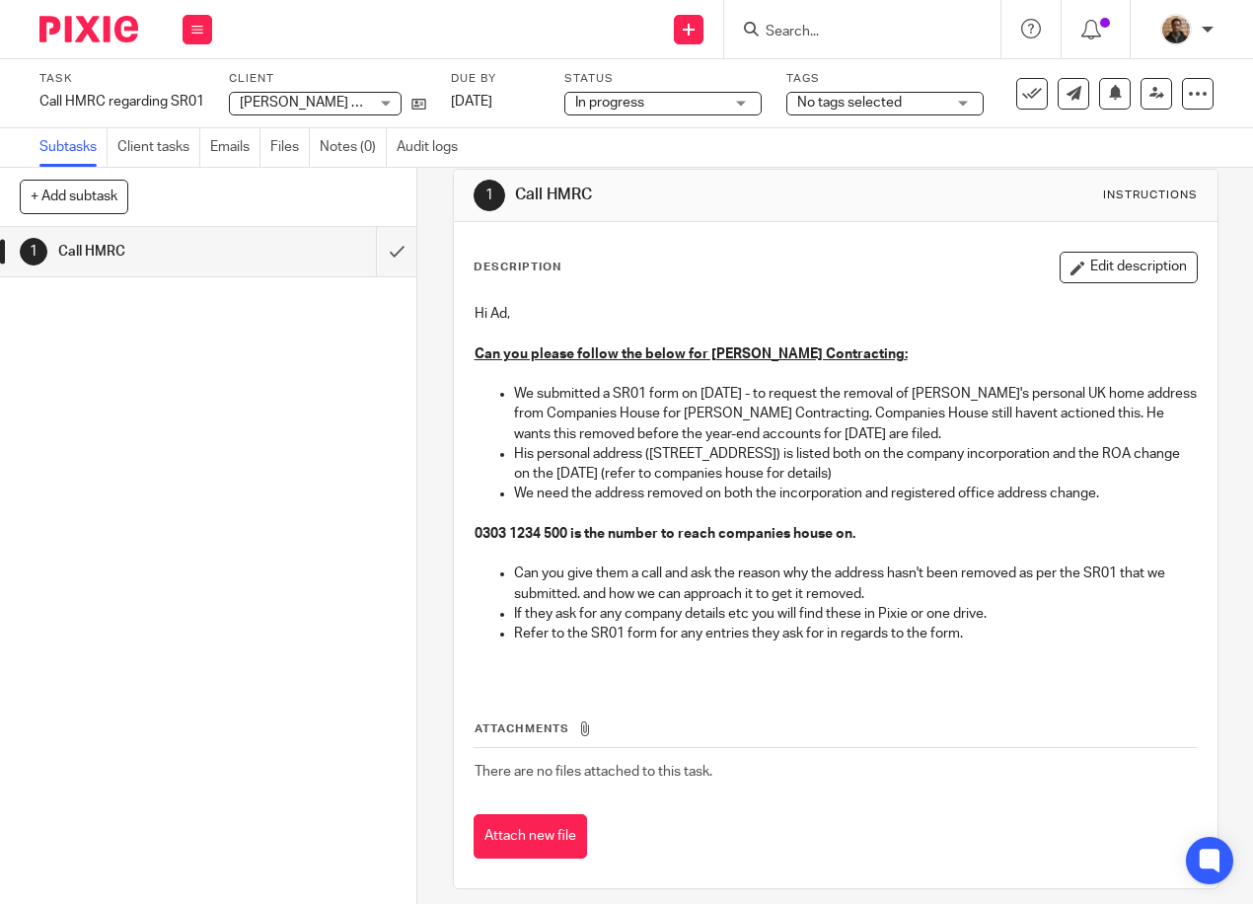
scroll to position [43, 0]
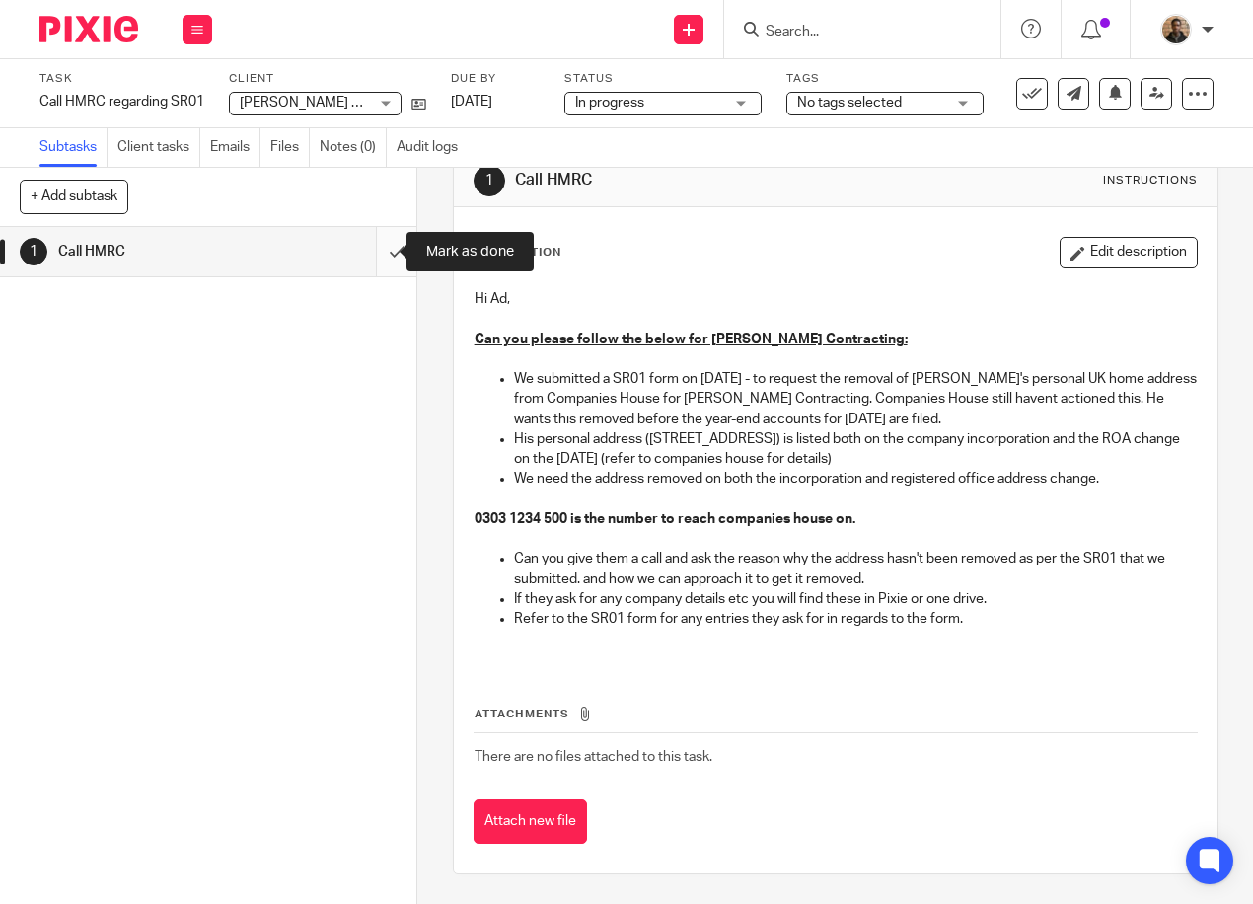
click at [389, 246] on input "submit" at bounding box center [208, 251] width 416 height 49
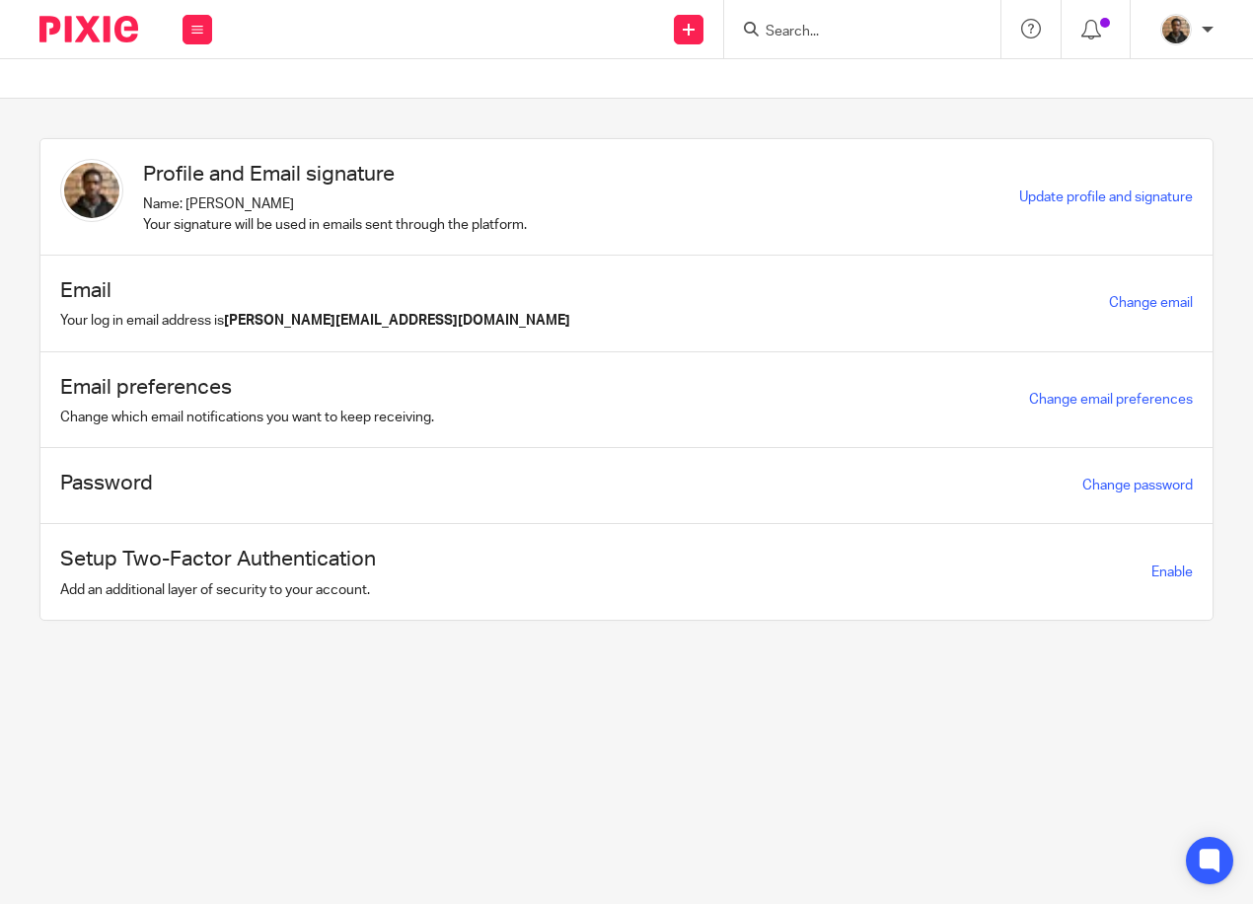
click at [817, 36] on input "Search" at bounding box center [853, 33] width 178 height 18
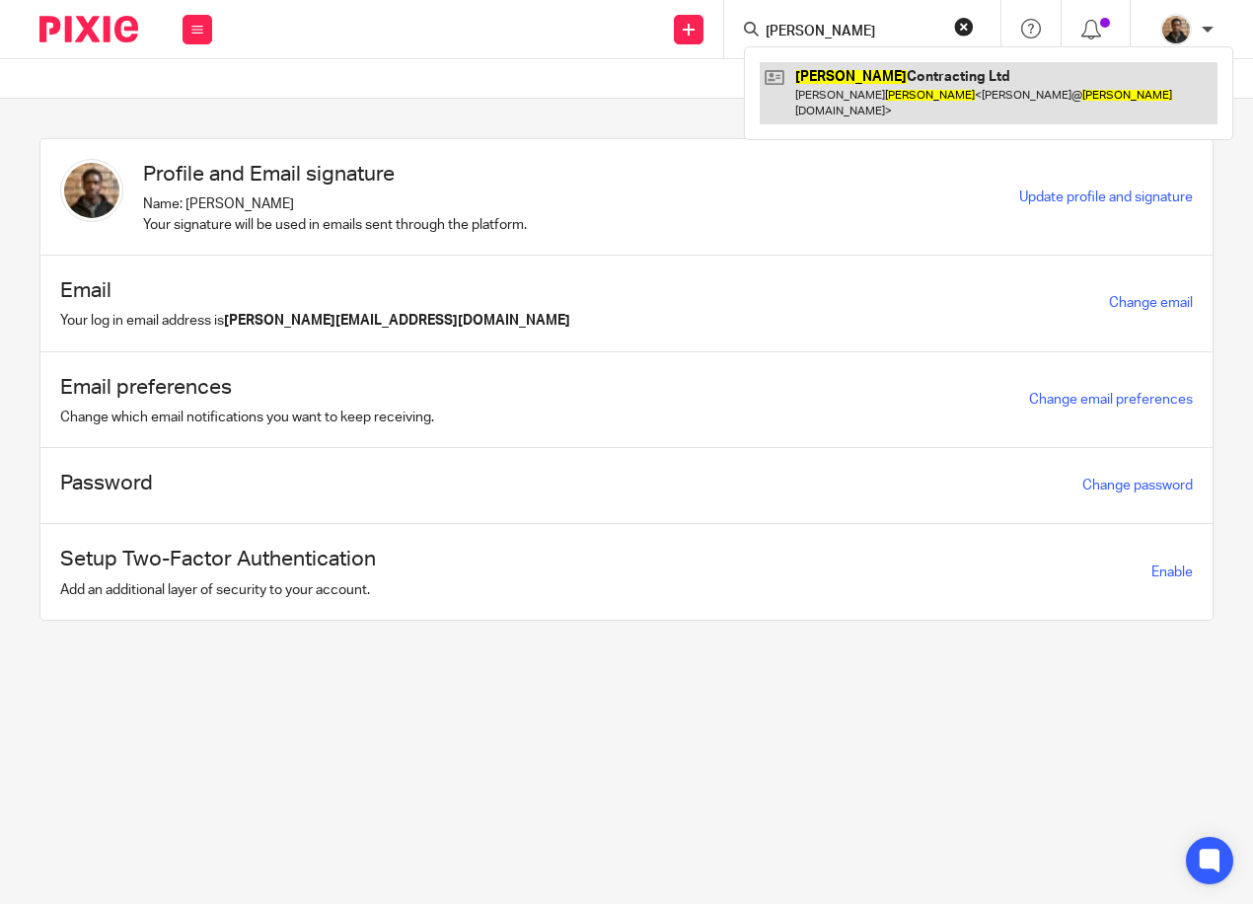
type input "townsend"
click at [837, 72] on link at bounding box center [989, 92] width 458 height 61
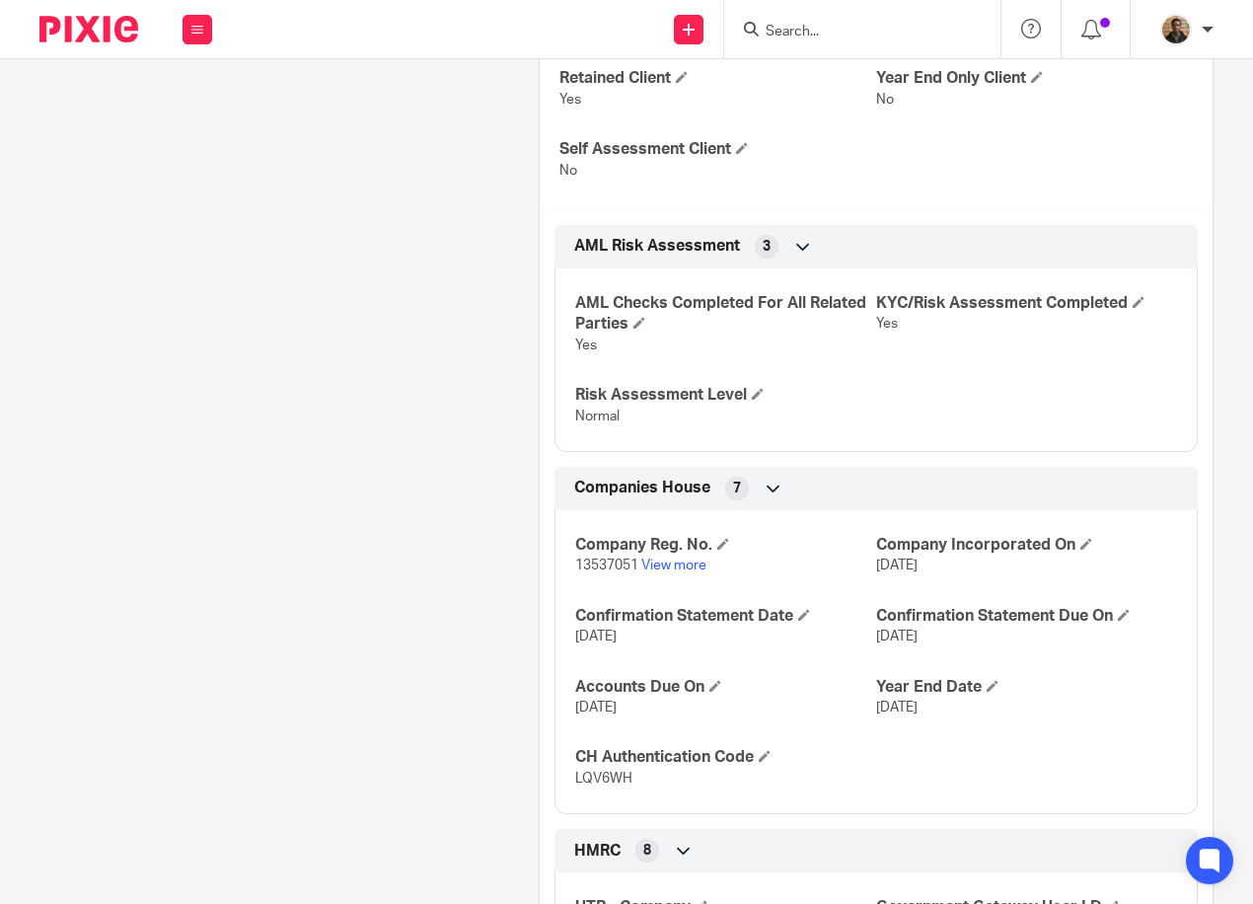
scroll to position [549, 0]
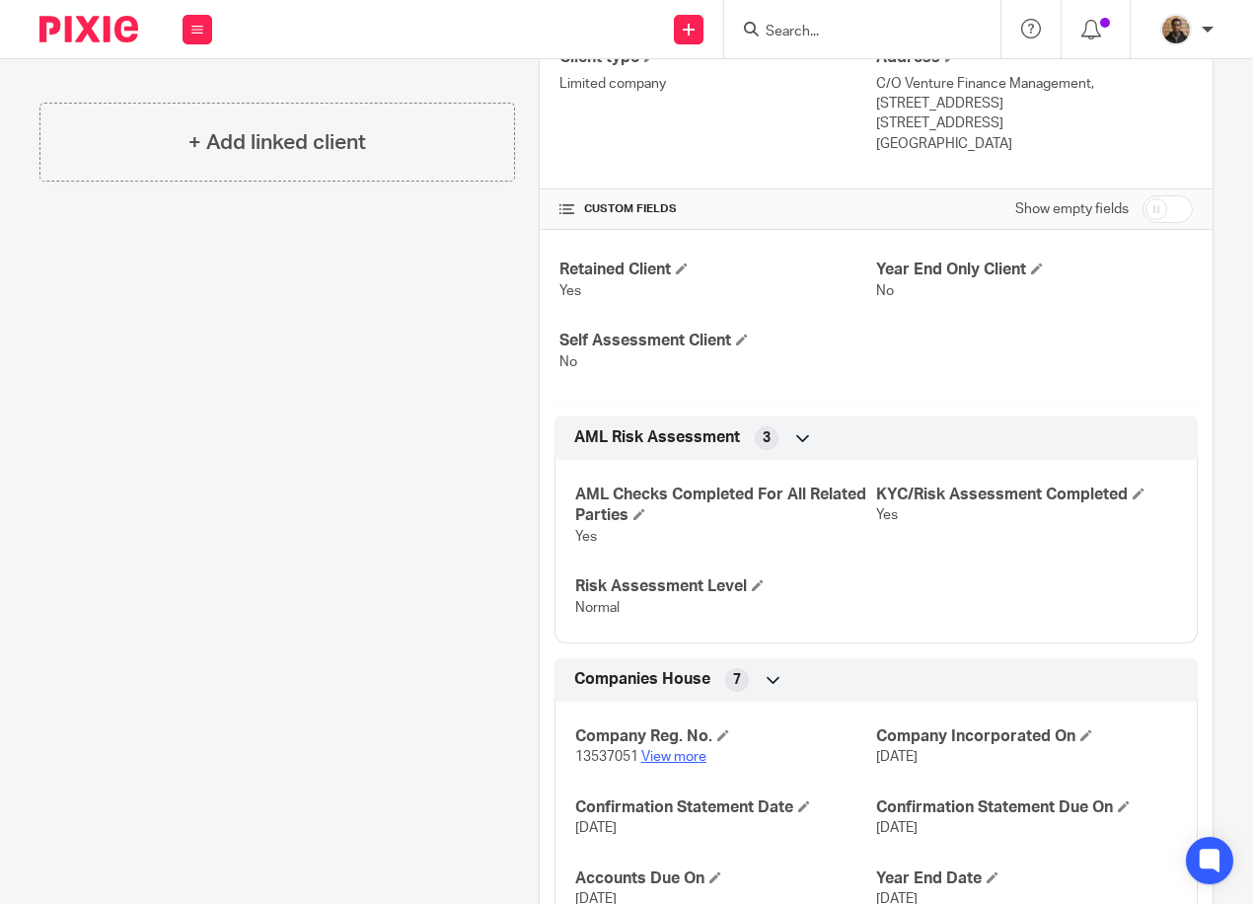
click at [698, 760] on link "View more" at bounding box center [673, 757] width 65 height 14
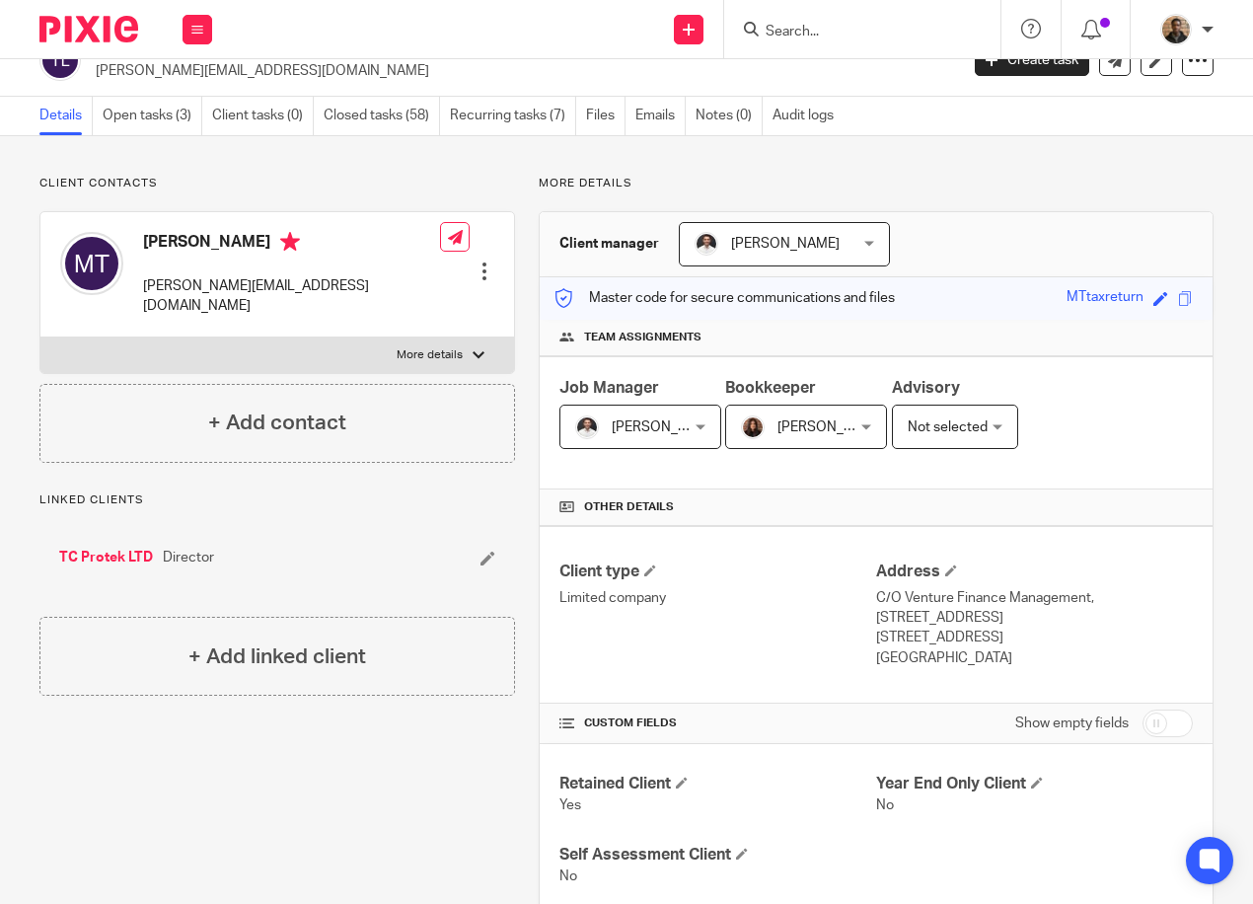
scroll to position [0, 0]
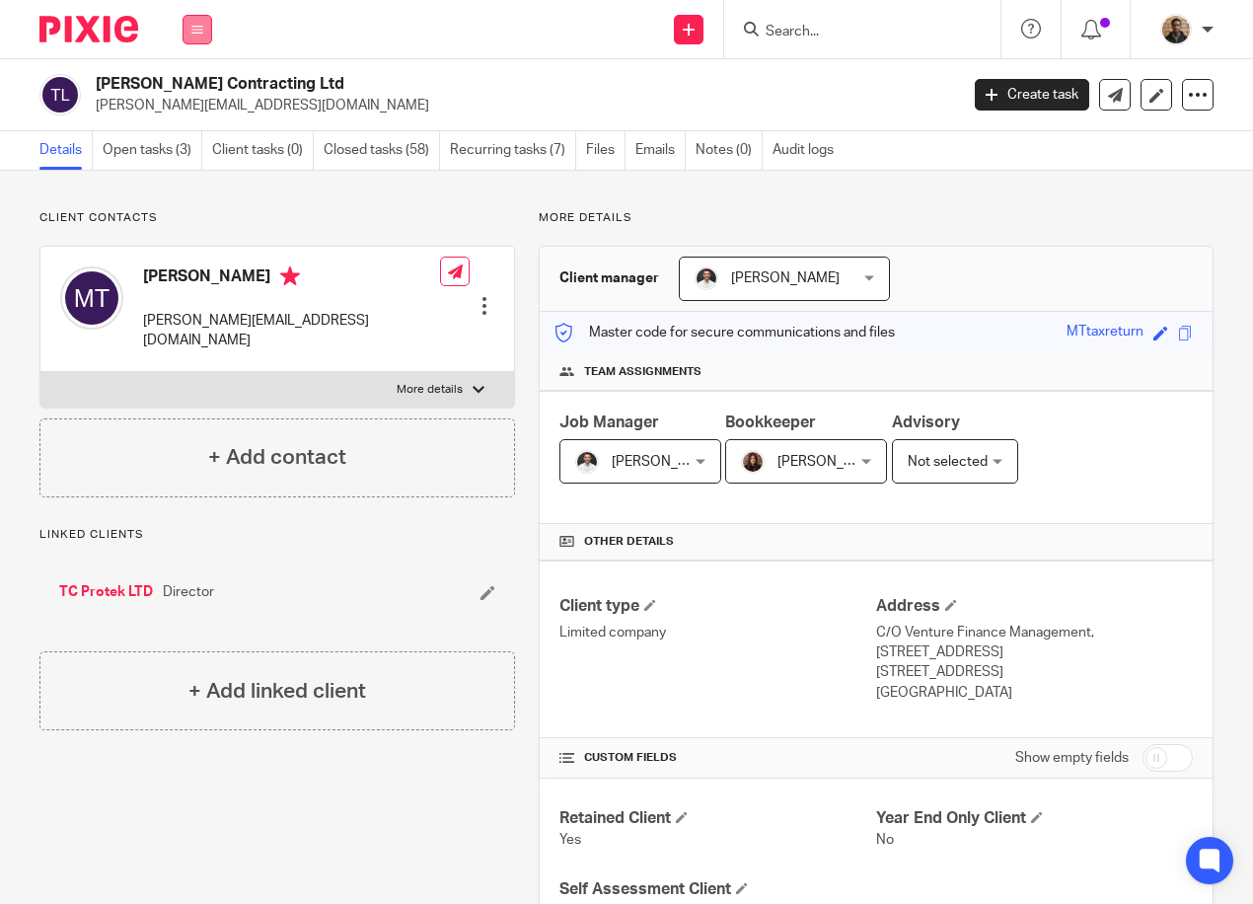
click at [197, 30] on icon at bounding box center [197, 30] width 12 height 12
click at [192, 90] on link "Work" at bounding box center [187, 92] width 32 height 14
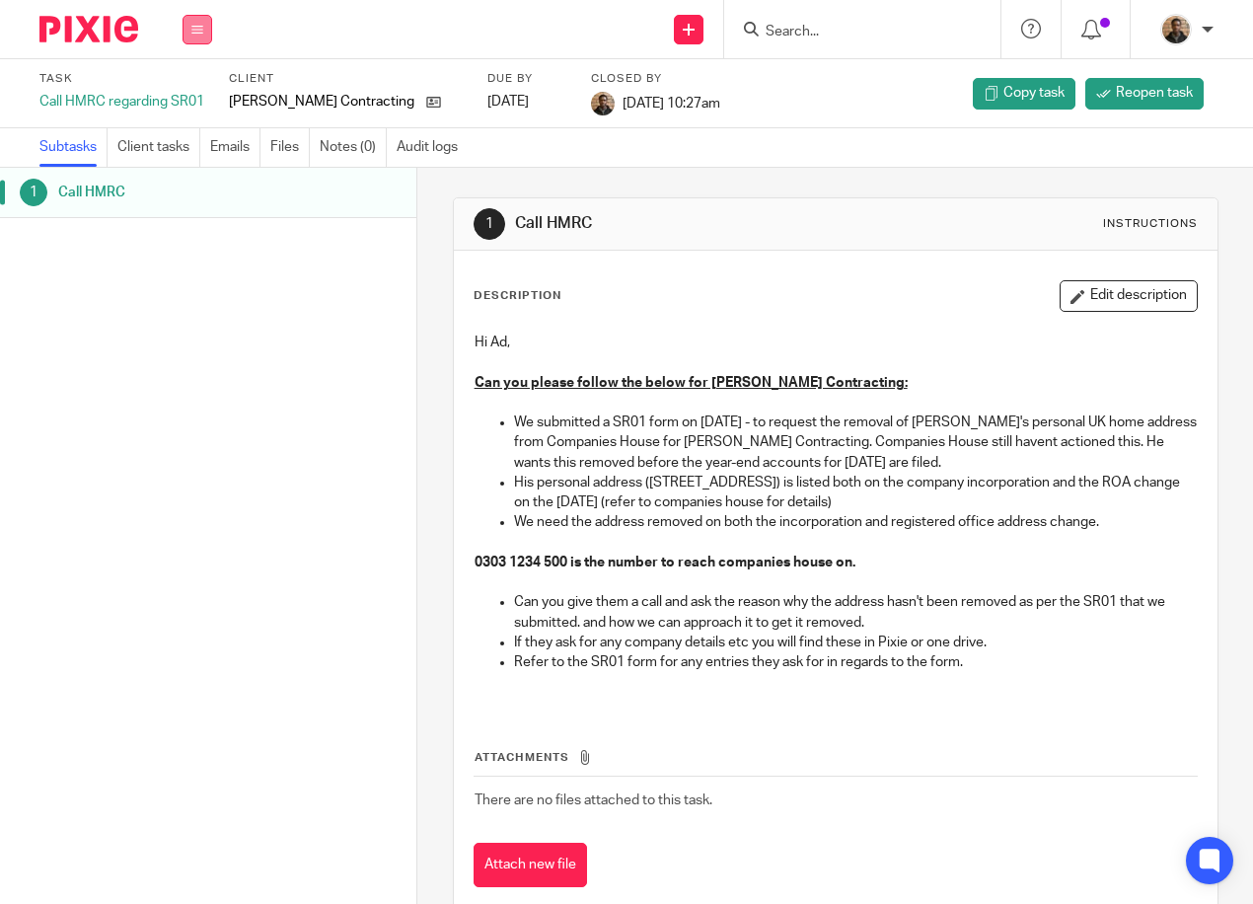
click at [193, 39] on button at bounding box center [198, 30] width 30 height 30
click at [197, 80] on li "Work" at bounding box center [197, 92] width 52 height 29
click at [196, 88] on link "Work" at bounding box center [188, 92] width 35 height 14
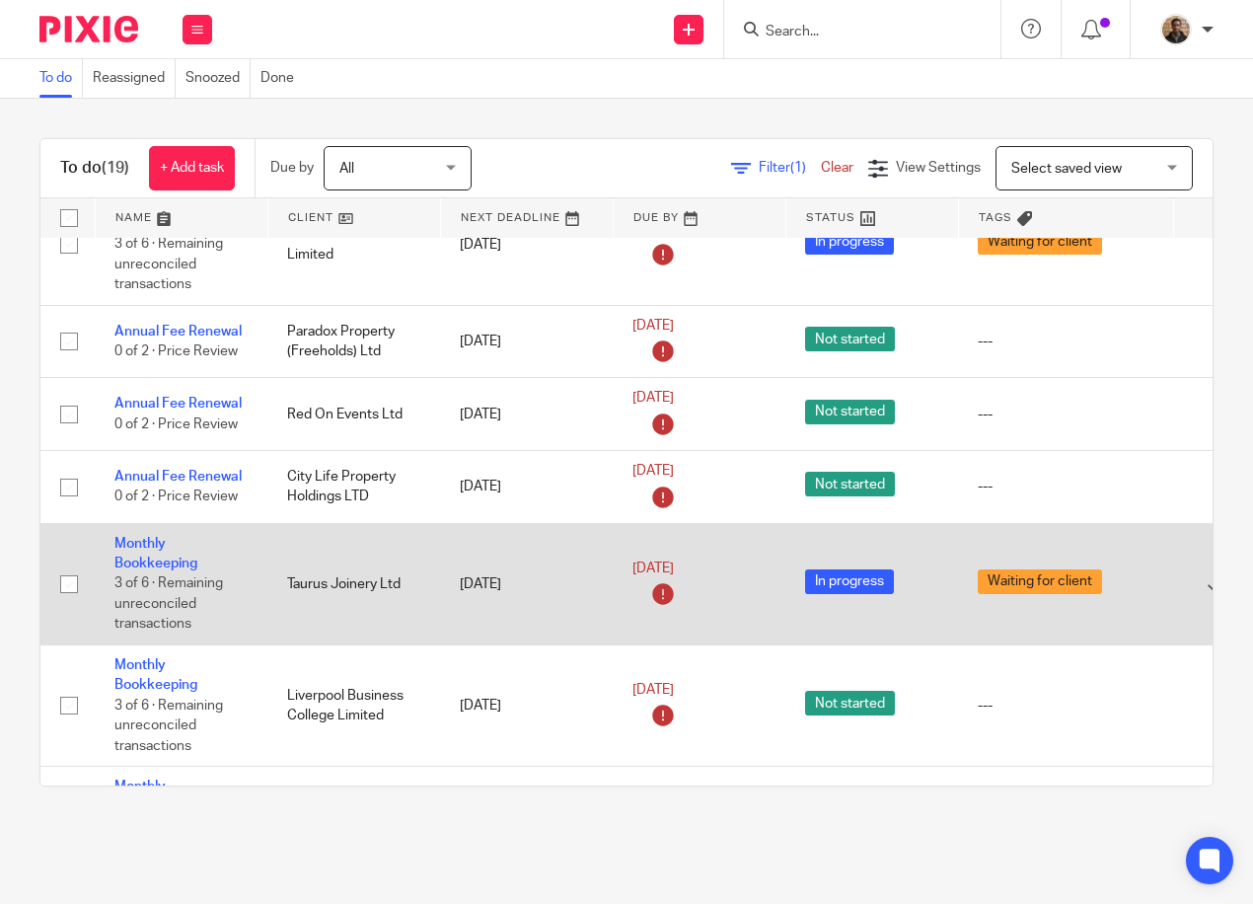
scroll to position [99, 0]
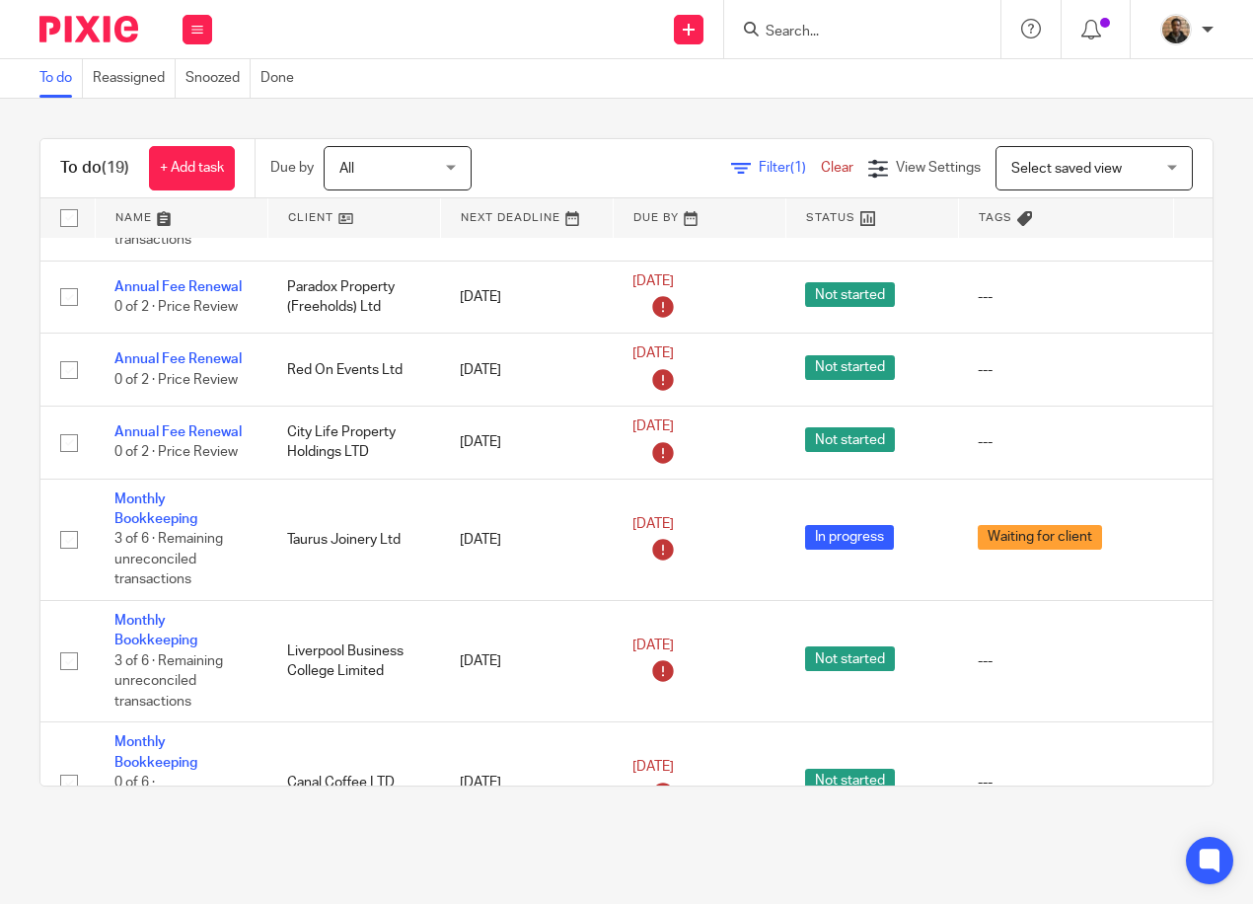
click at [791, 19] on form at bounding box center [869, 29] width 210 height 25
drag, startPoint x: 773, startPoint y: 16, endPoint x: 778, endPoint y: 35, distance: 19.4
click at [774, 25] on form at bounding box center [869, 29] width 210 height 25
click at [777, 30] on input "Search" at bounding box center [853, 33] width 178 height 18
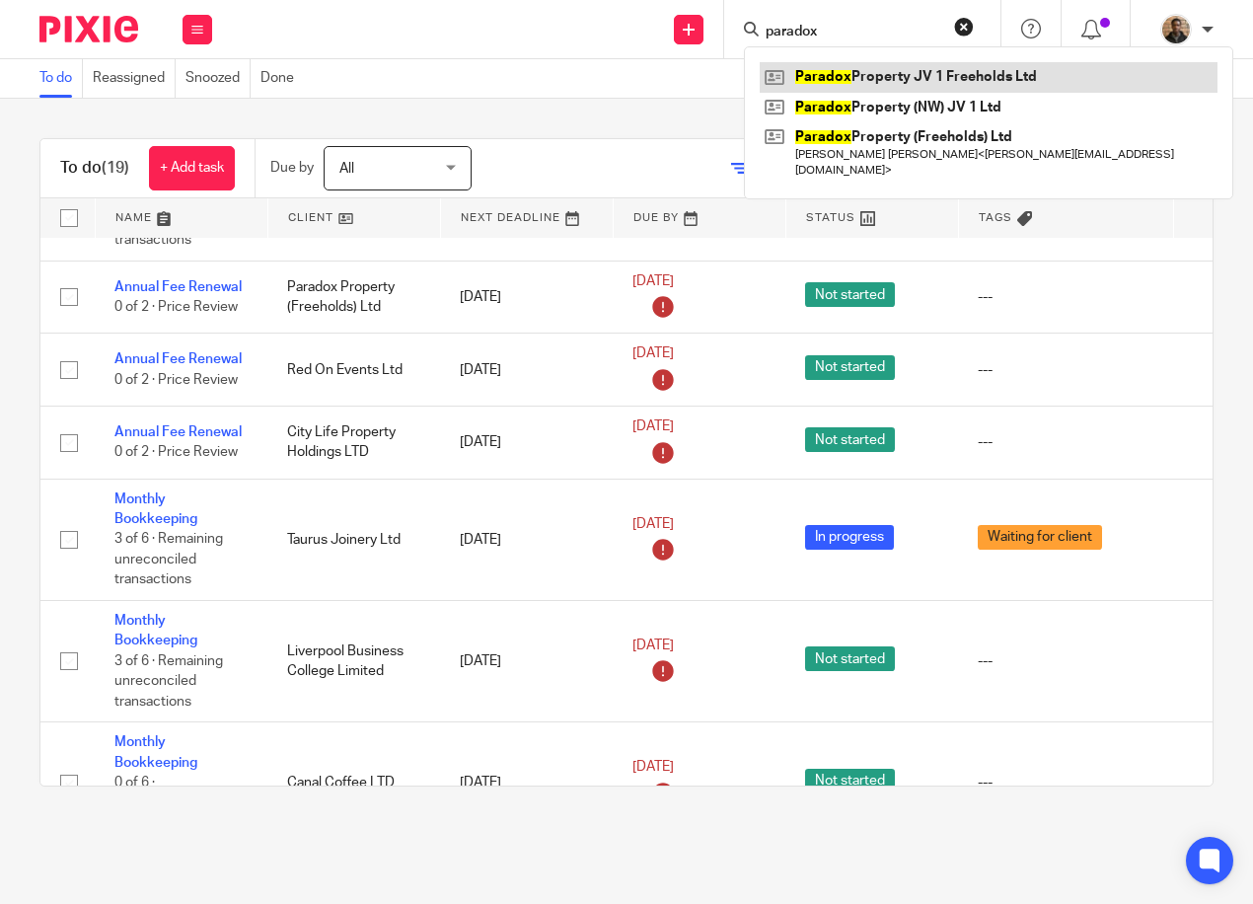
type input "paradox"
click at [875, 81] on link at bounding box center [989, 77] width 458 height 30
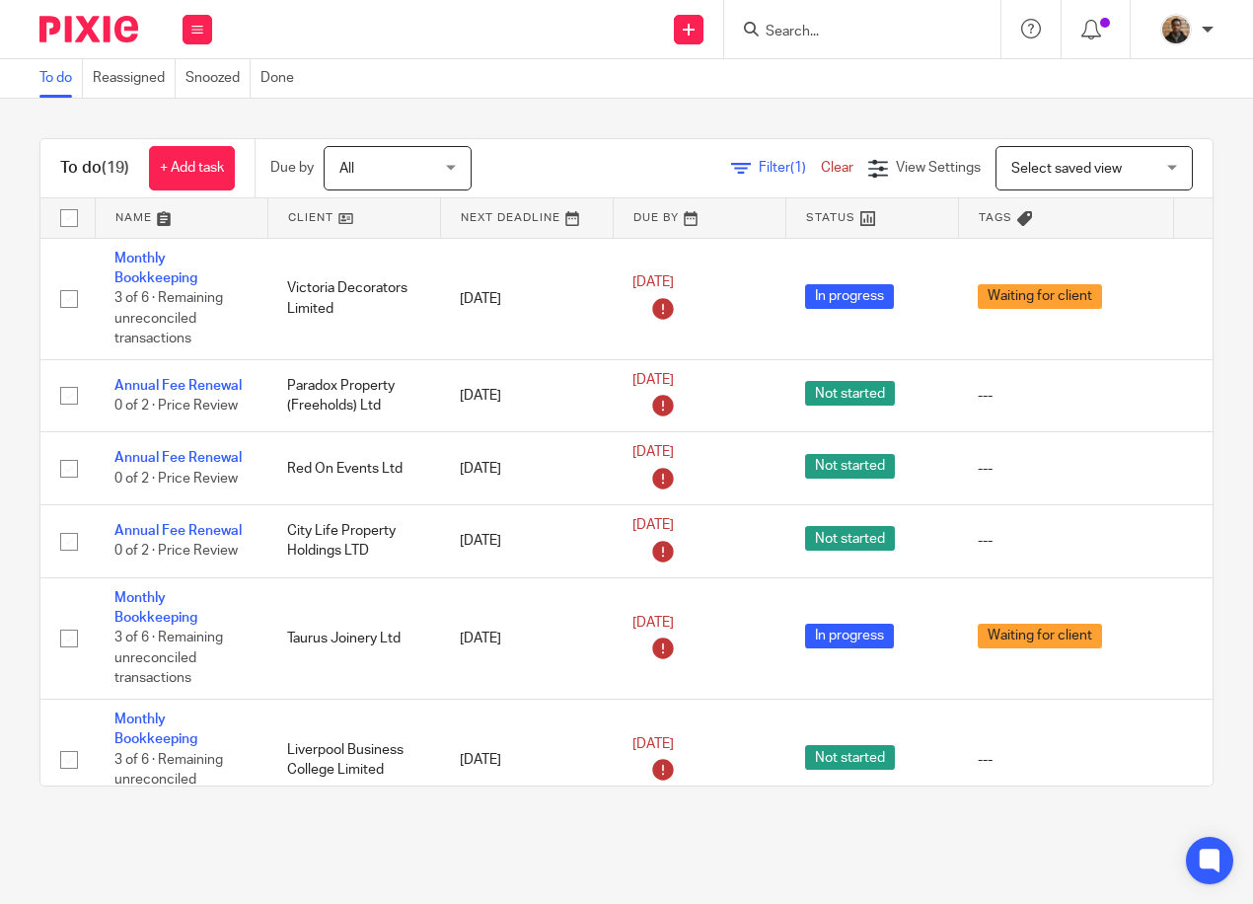
click at [869, 30] on input "Search" at bounding box center [853, 33] width 178 height 18
type input "red on events"
click at [915, 97] on link at bounding box center [915, 84] width 311 height 45
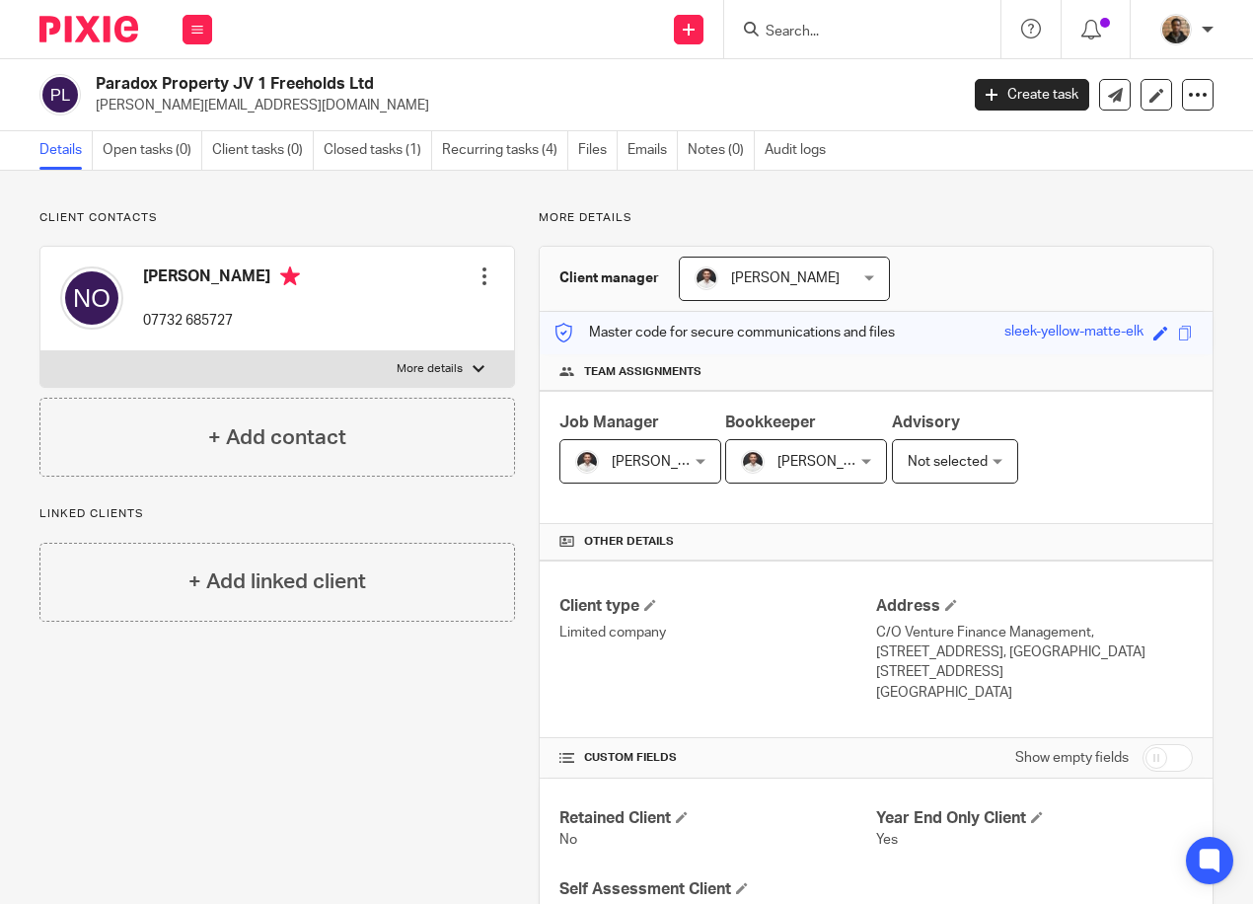
click at [811, 33] on input "Search" at bounding box center [853, 33] width 178 height 18
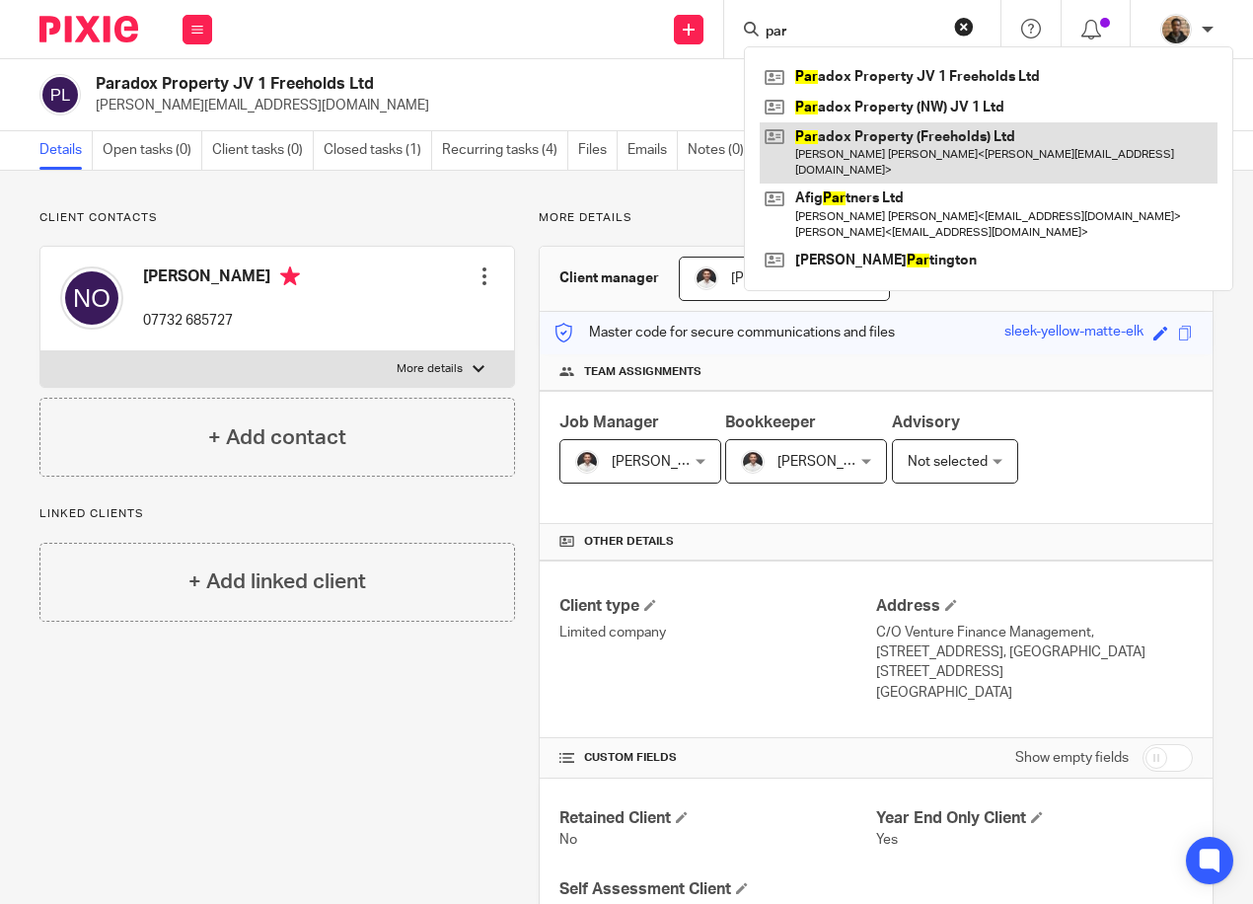
type input "par"
click at [922, 147] on link at bounding box center [989, 152] width 458 height 61
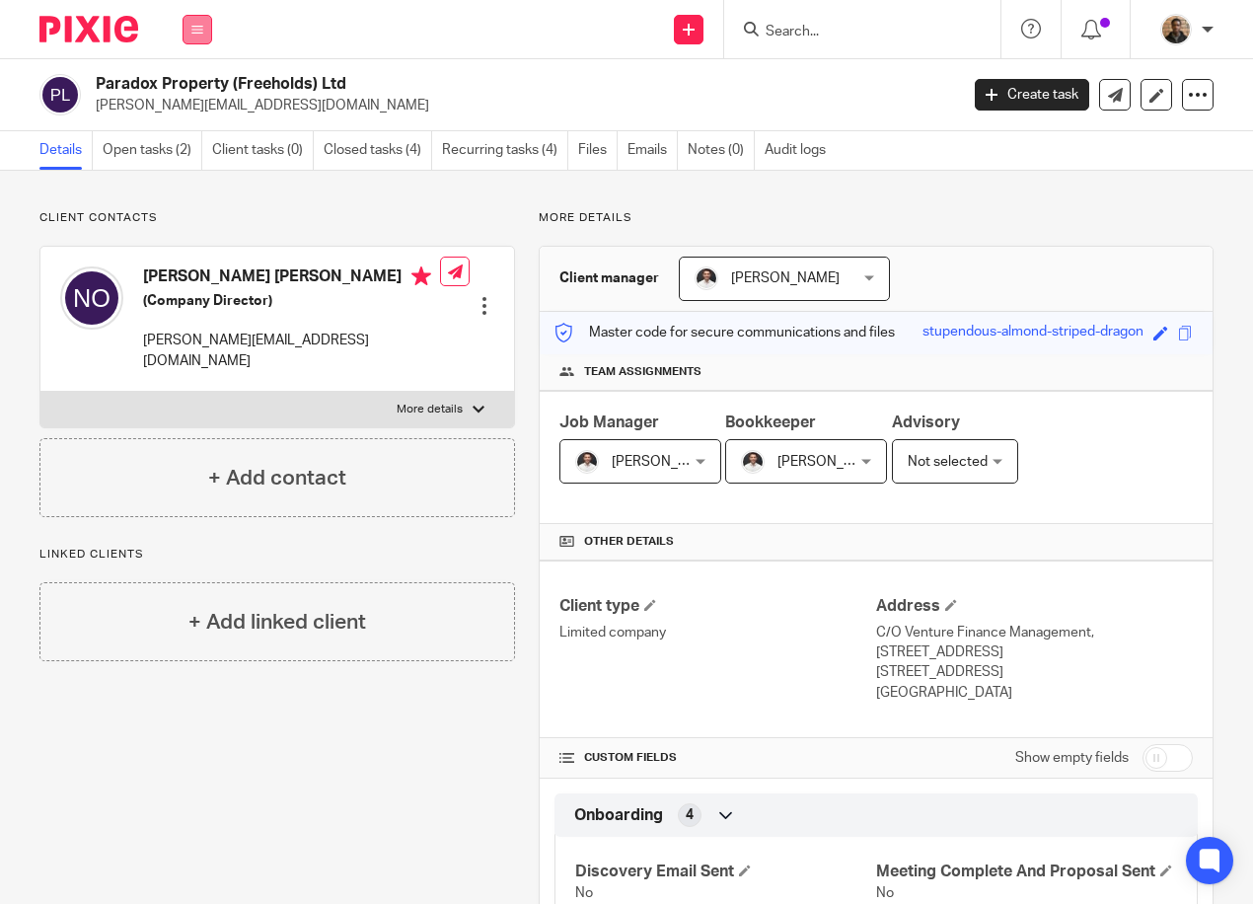
click at [204, 23] on button at bounding box center [198, 30] width 30 height 30
click at [191, 87] on link "Work" at bounding box center [187, 92] width 32 height 14
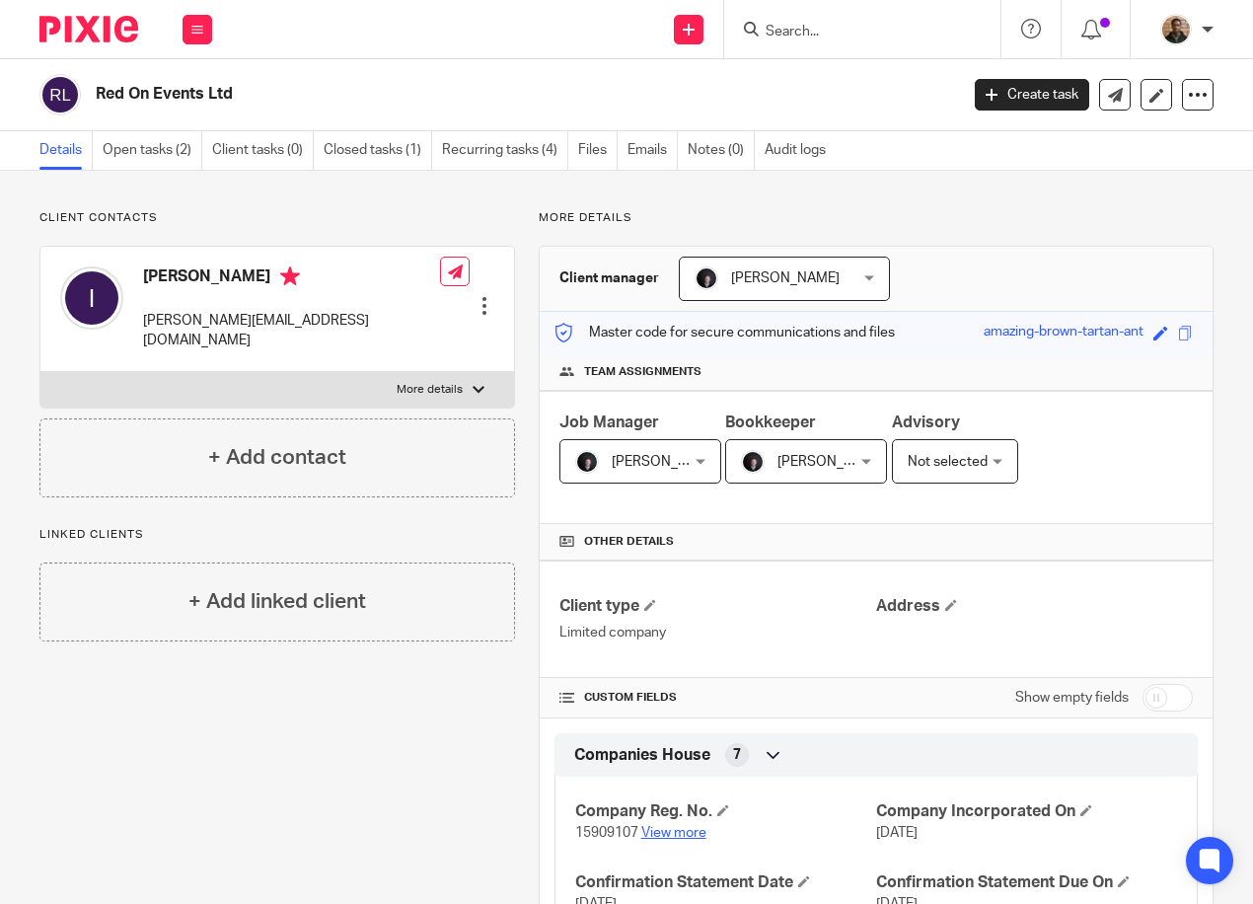
click at [671, 838] on link "View more" at bounding box center [673, 833] width 65 height 14
click at [457, 377] on label "More details" at bounding box center [277, 390] width 474 height 36
click at [40, 372] on input "More details" at bounding box center [39, 371] width 1 height 1
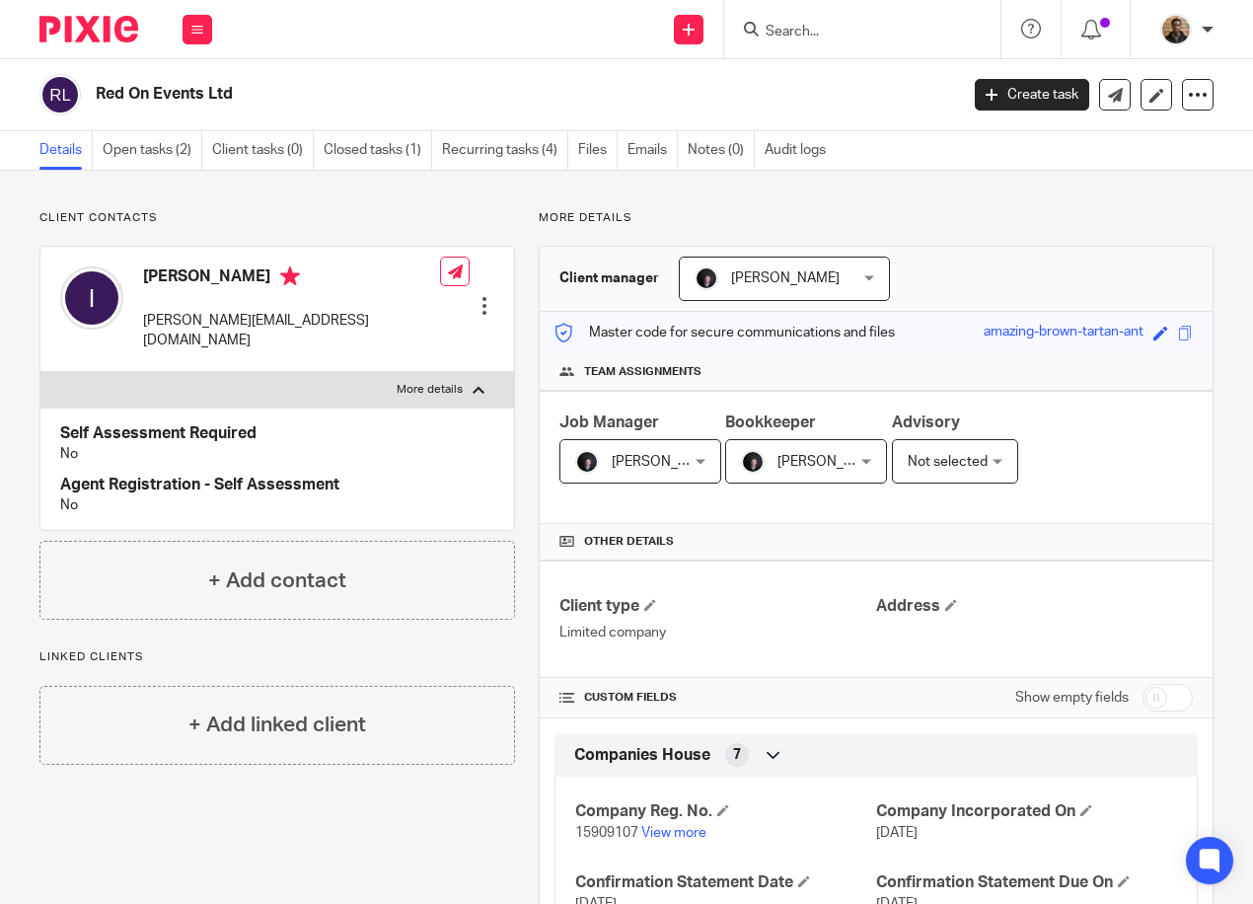
click at [457, 377] on label "More details" at bounding box center [277, 390] width 474 height 36
click at [40, 372] on input "More details" at bounding box center [39, 371] width 1 height 1
checkbox input "false"
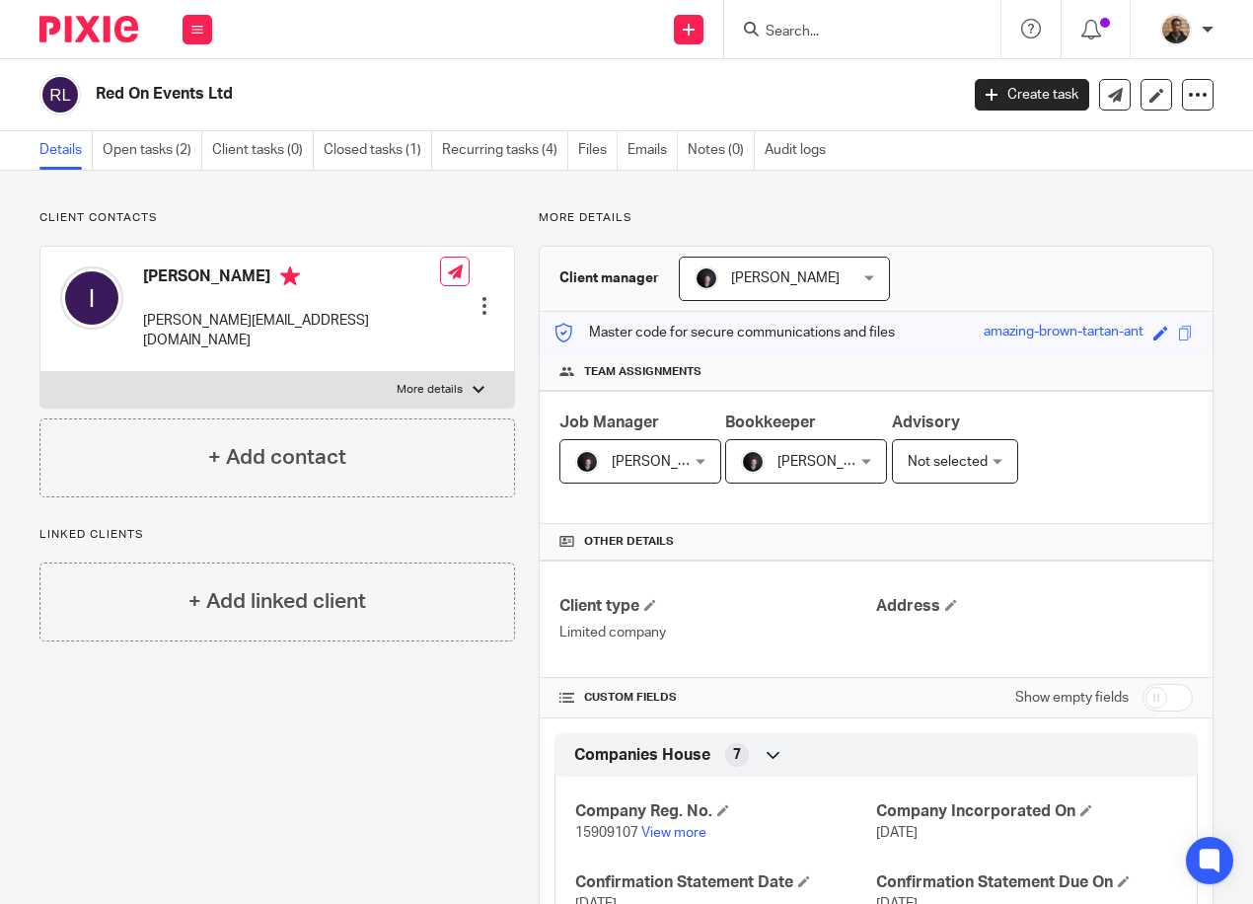
drag, startPoint x: 92, startPoint y: 163, endPoint x: 532, endPoint y: 209, distance: 442.5
click at [539, 210] on p "More details" at bounding box center [876, 218] width 675 height 16
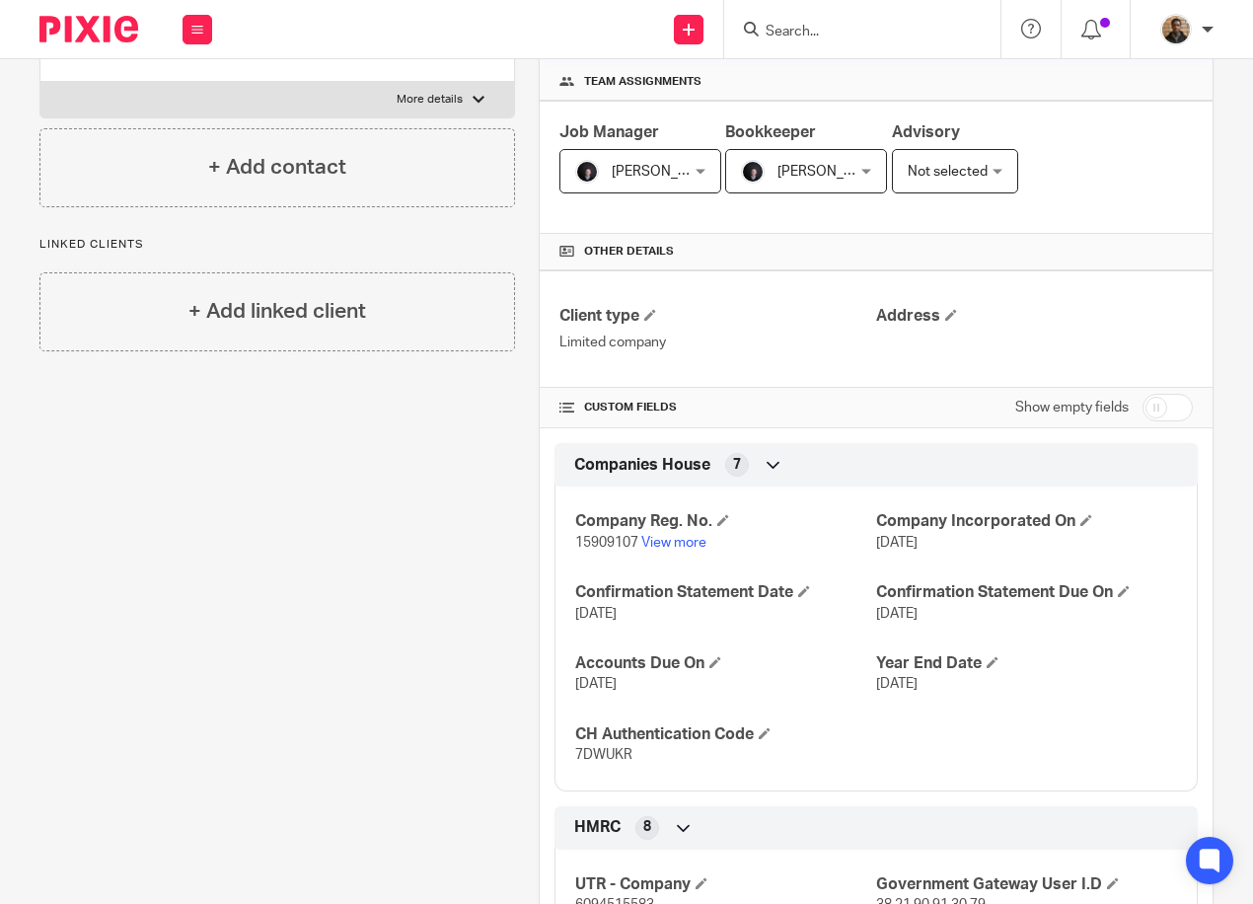
scroll to position [395, 0]
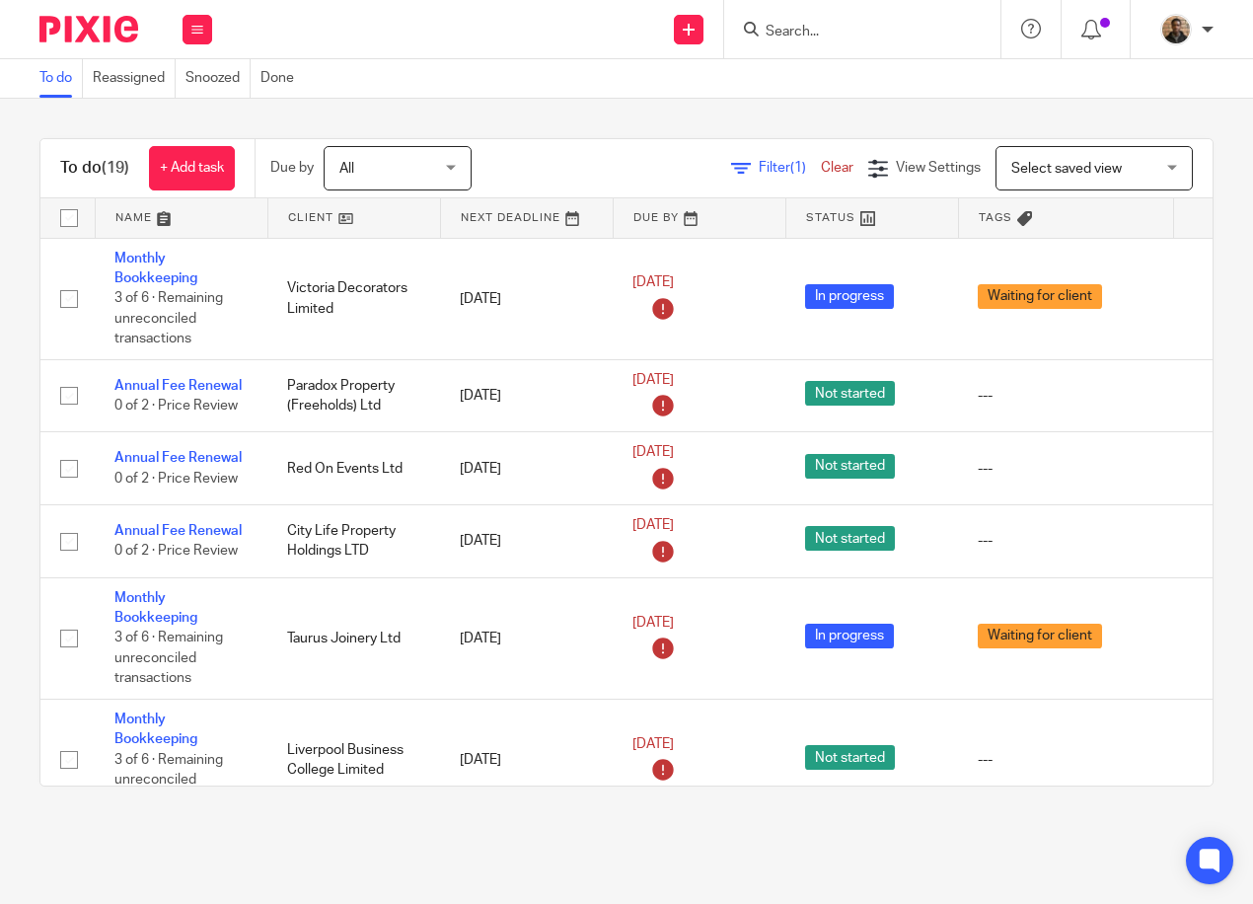
click at [343, 213] on link at bounding box center [354, 217] width 172 height 39
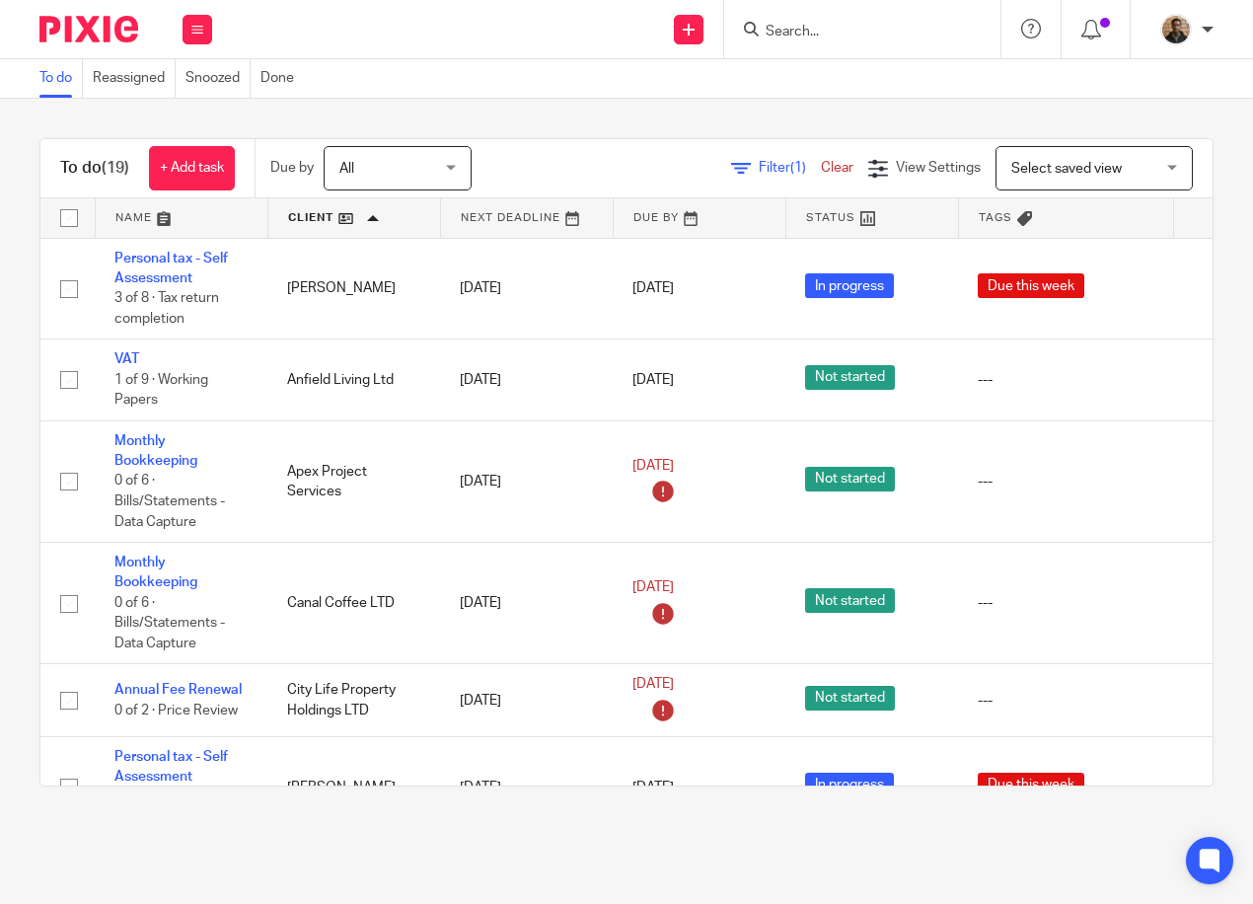
click at [174, 220] on link at bounding box center [182, 217] width 172 height 39
